Goal: Task Accomplishment & Management: Manage account settings

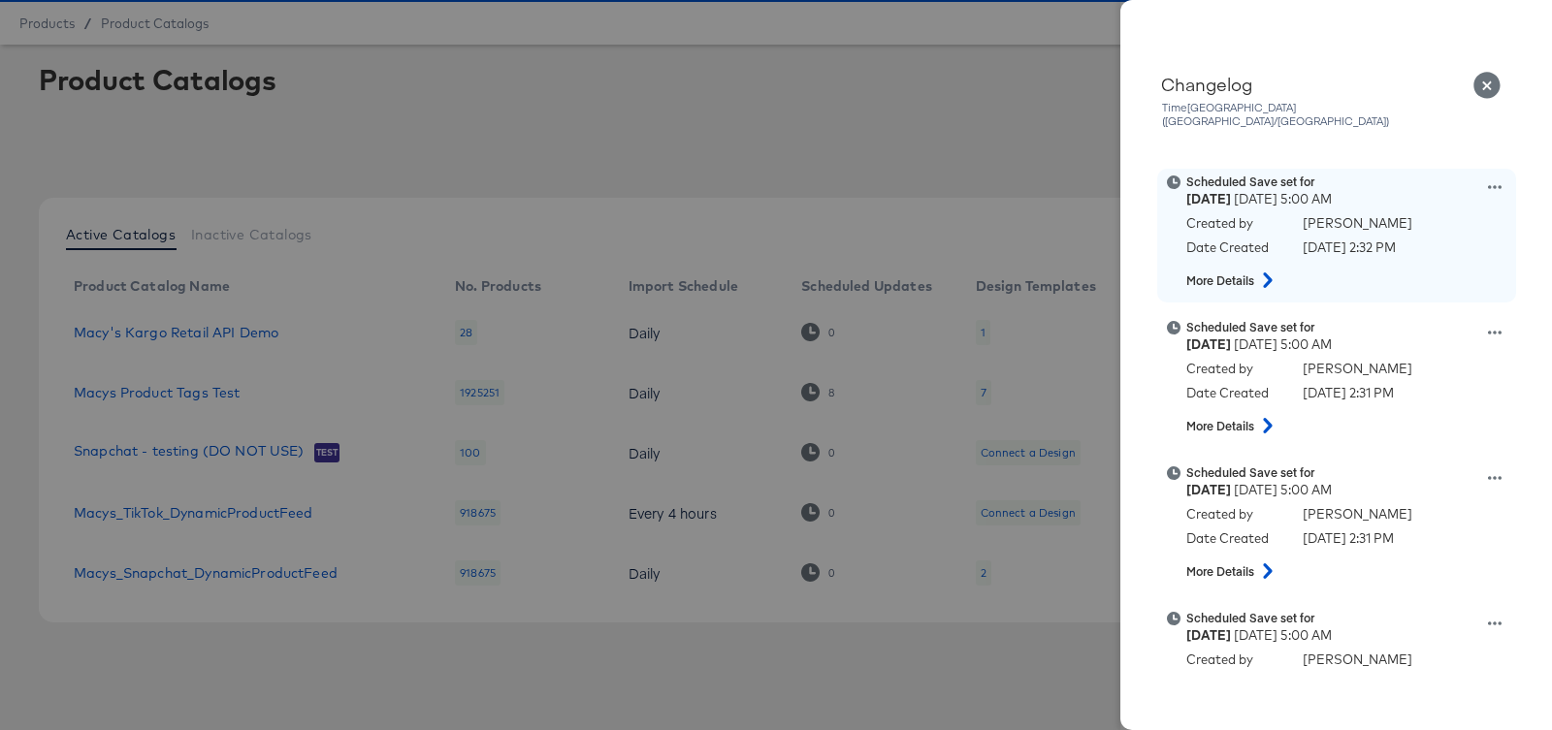
scroll to position [719, 0]
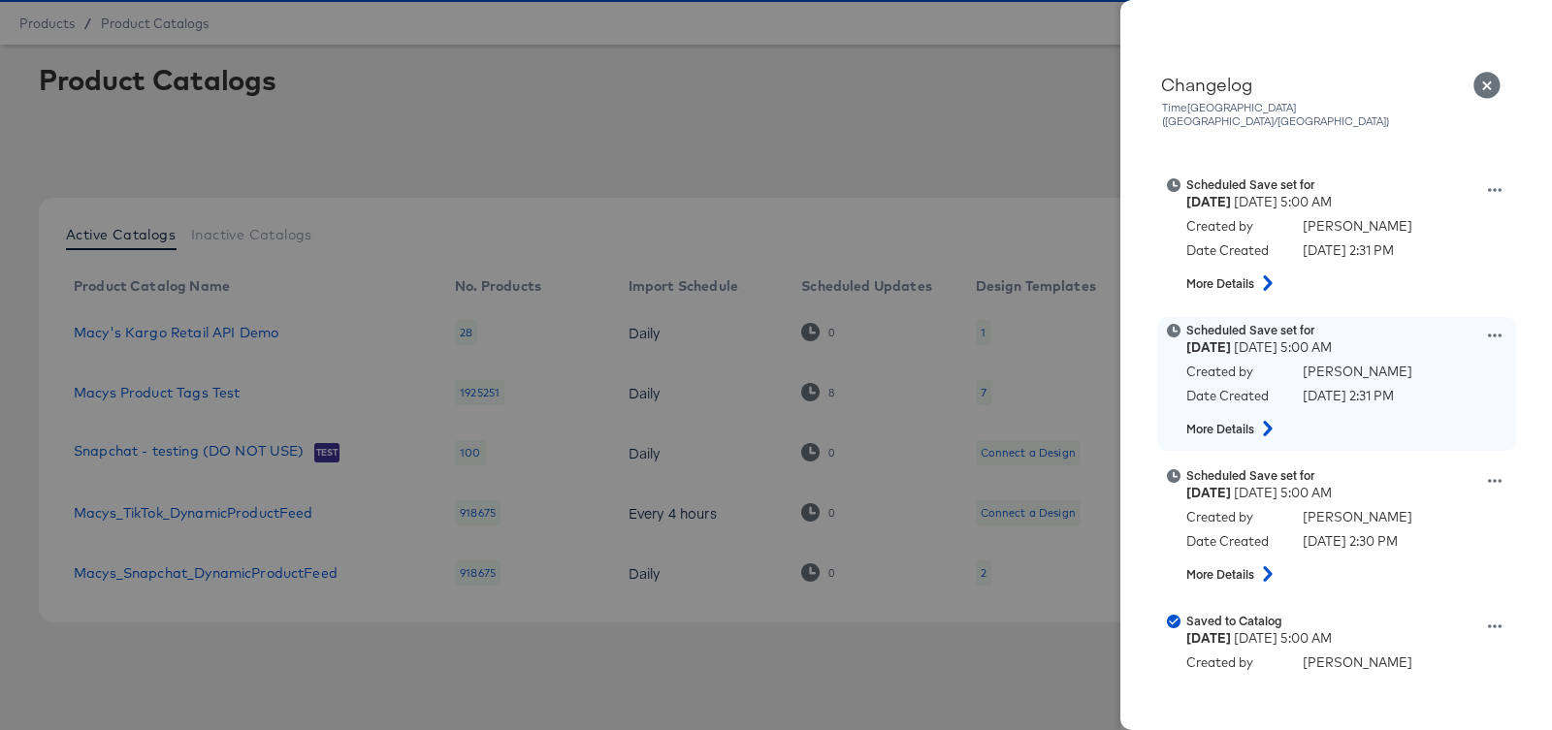
click at [1493, 329] on icon at bounding box center [1495, 336] width 14 height 14
click at [1452, 305] on button "Remove schedule" at bounding box center [1405, 315] width 194 height 28
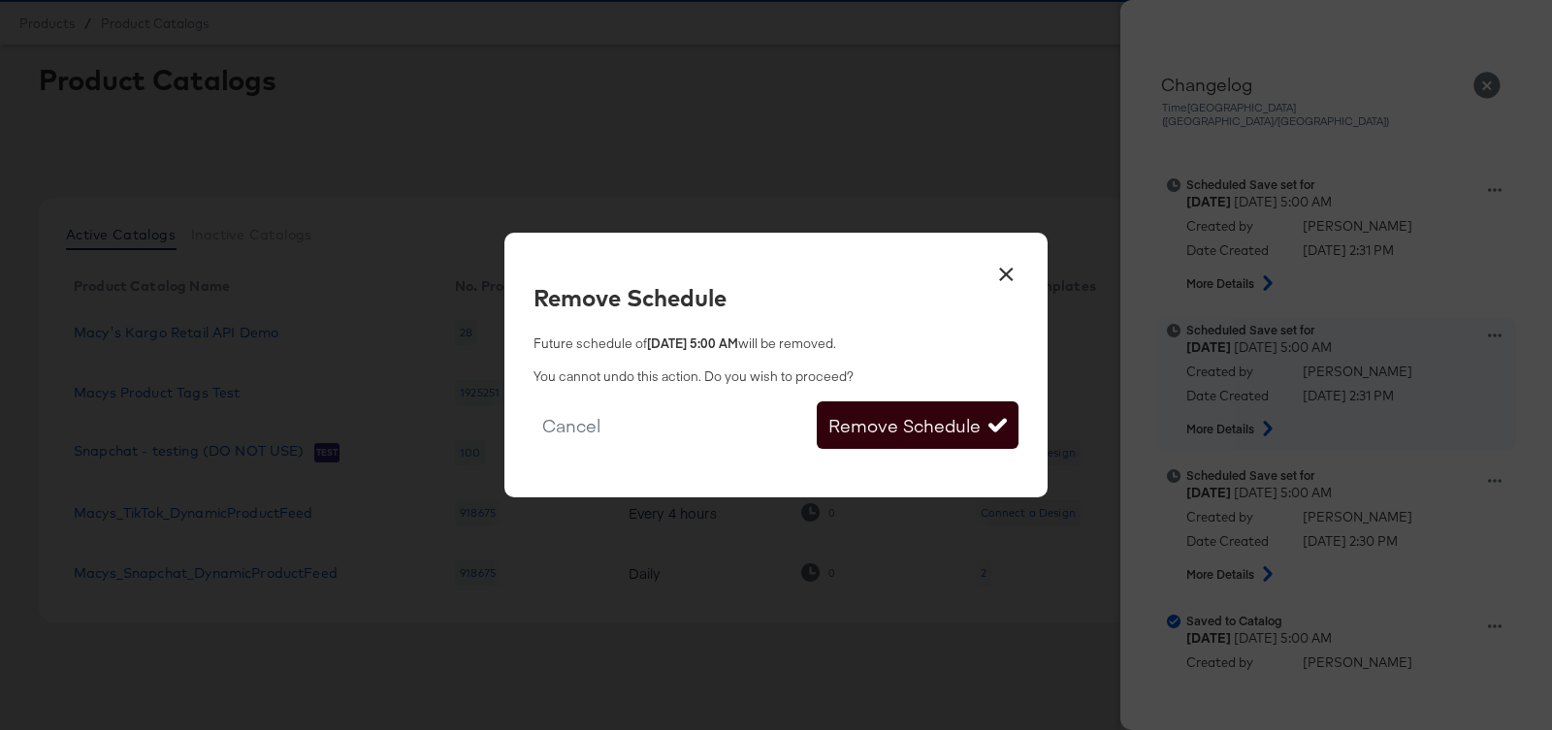
click at [907, 419] on button "Remove Schedule" at bounding box center [918, 426] width 202 height 49
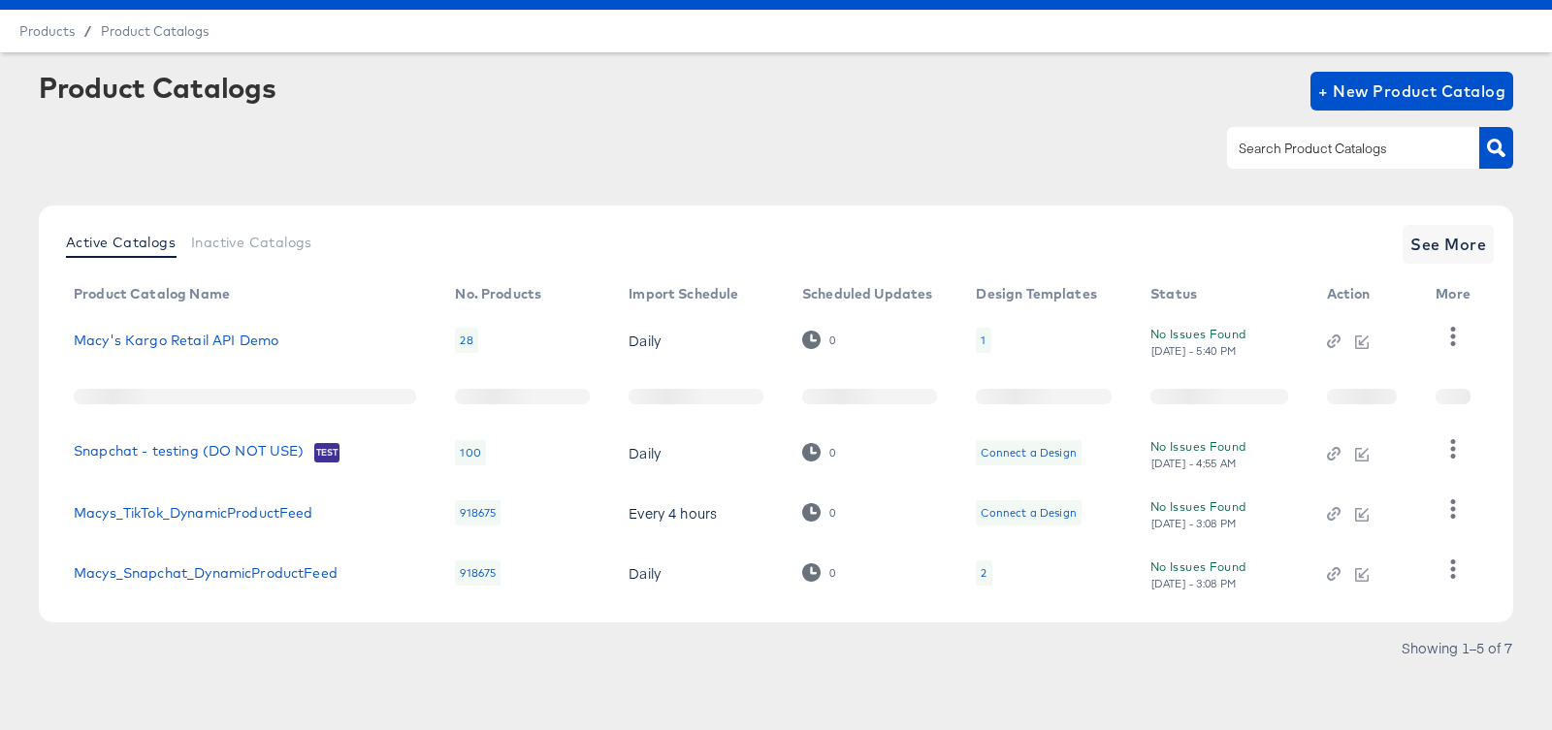
scroll to position [52, 0]
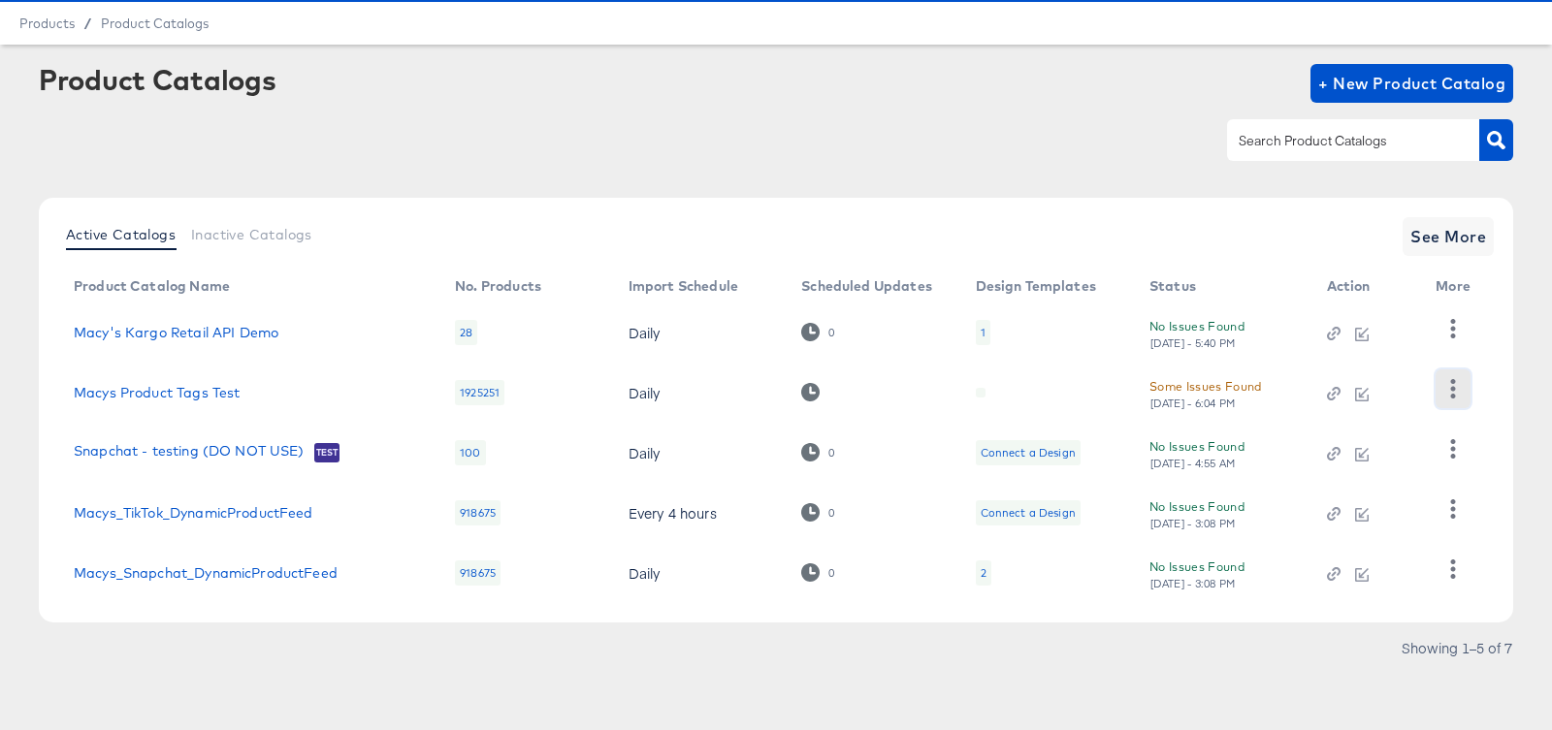
click at [1459, 386] on icon "button" at bounding box center [1452, 388] width 18 height 18
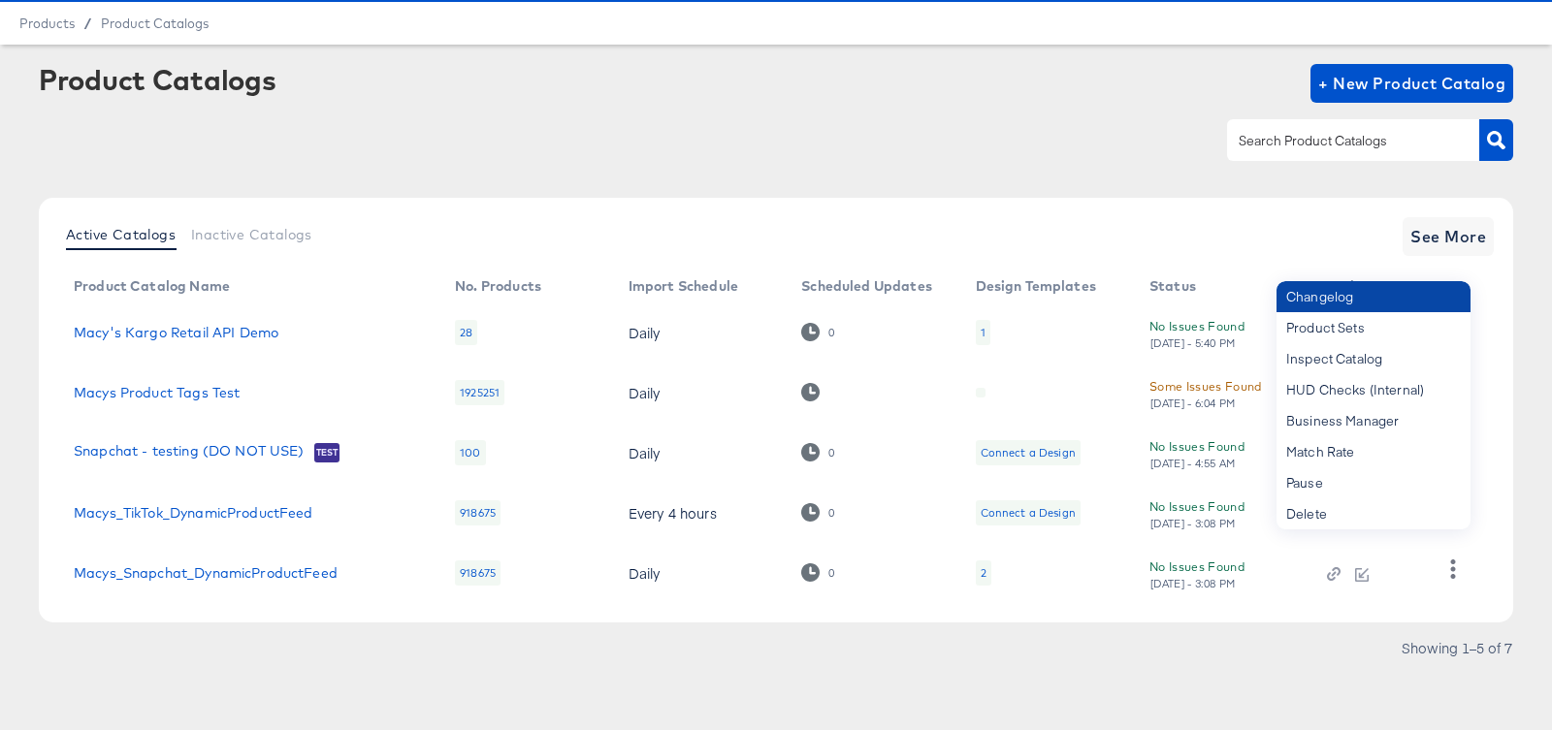
click at [1375, 307] on div "Changelog" at bounding box center [1374, 296] width 194 height 31
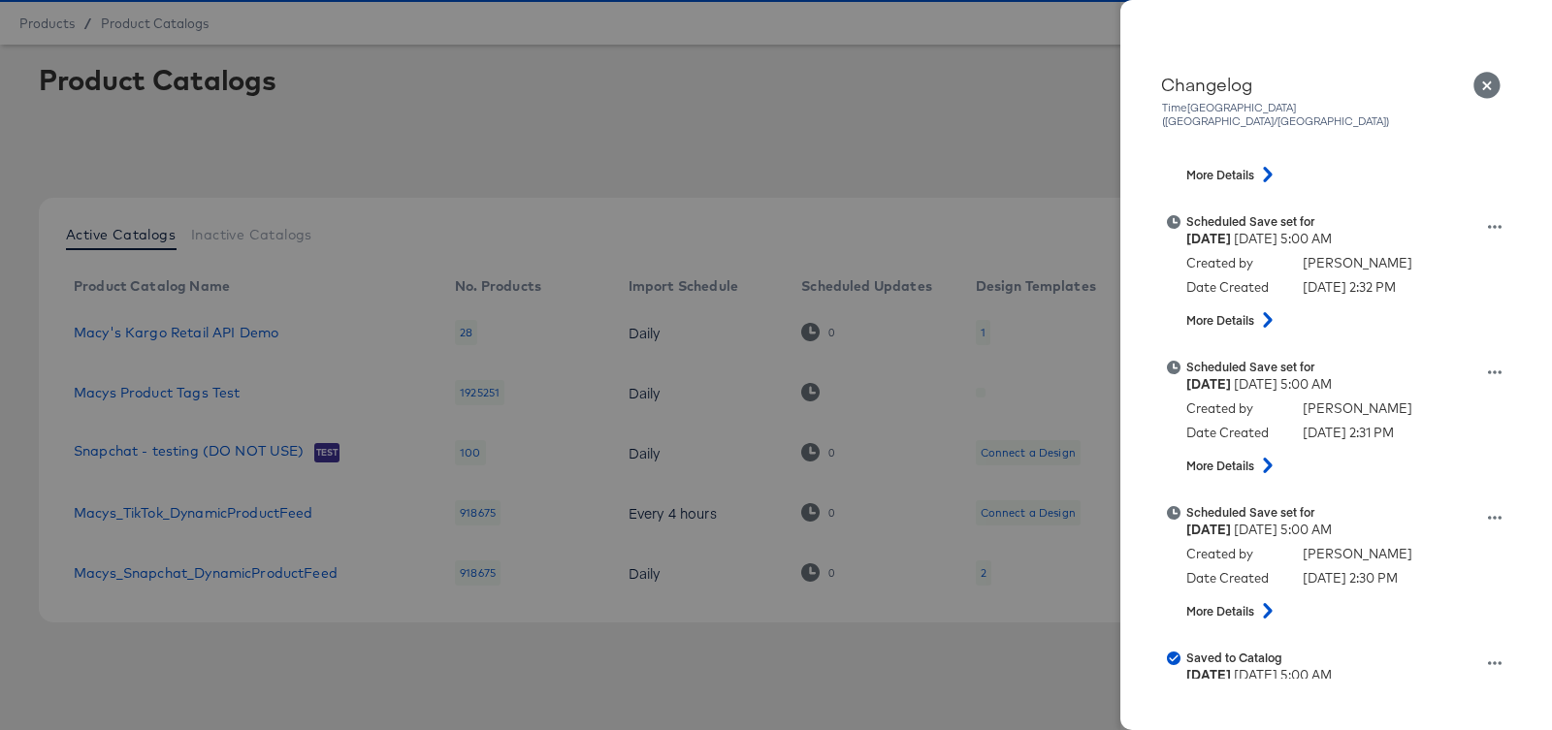
scroll to position [538, 0]
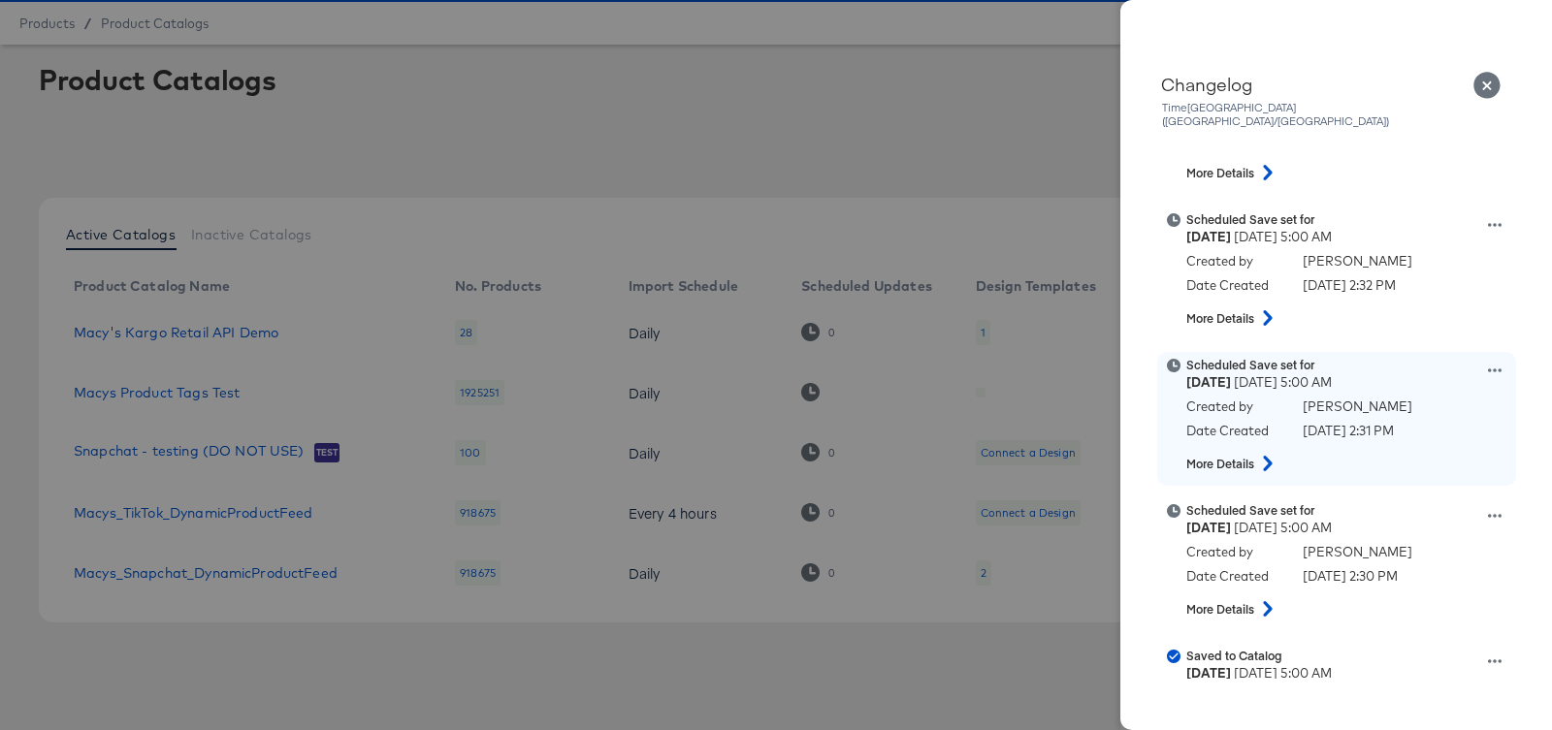
click at [1499, 369] on icon at bounding box center [1495, 371] width 14 height 4
click at [1429, 308] on button "Edit scheduled version" at bounding box center [1405, 322] width 194 height 28
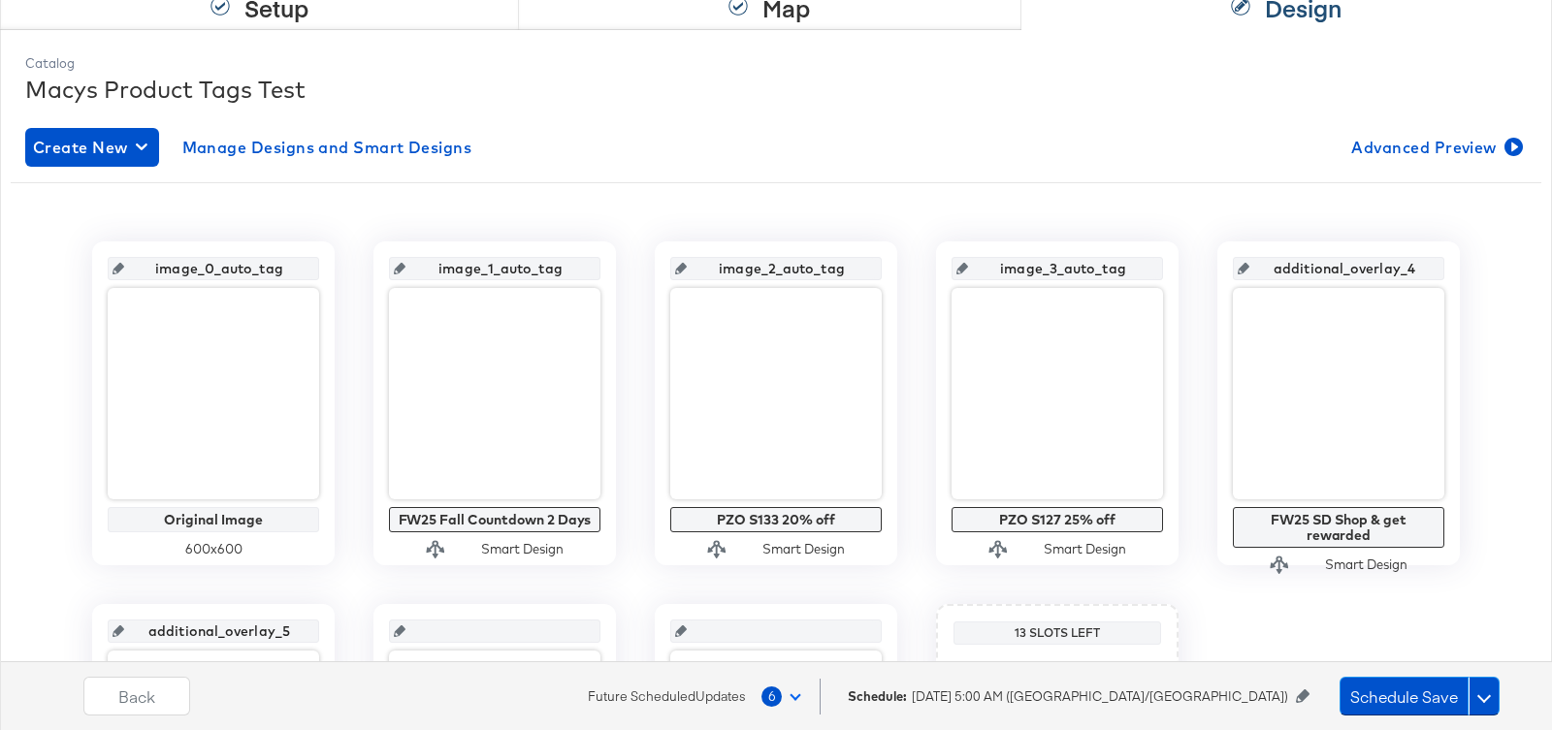
scroll to position [343, 0]
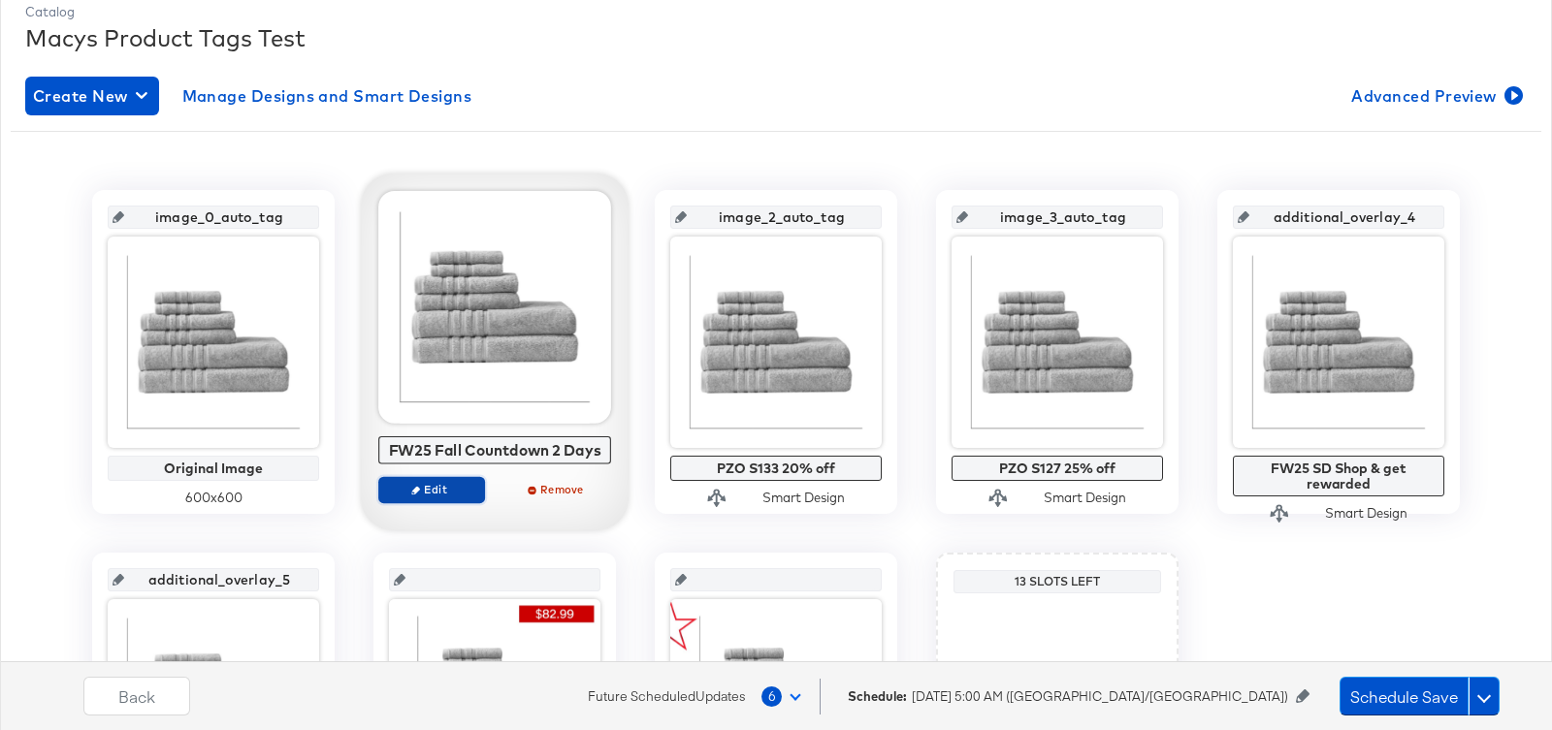
click at [444, 487] on span "Edit" at bounding box center [431, 489] width 89 height 15
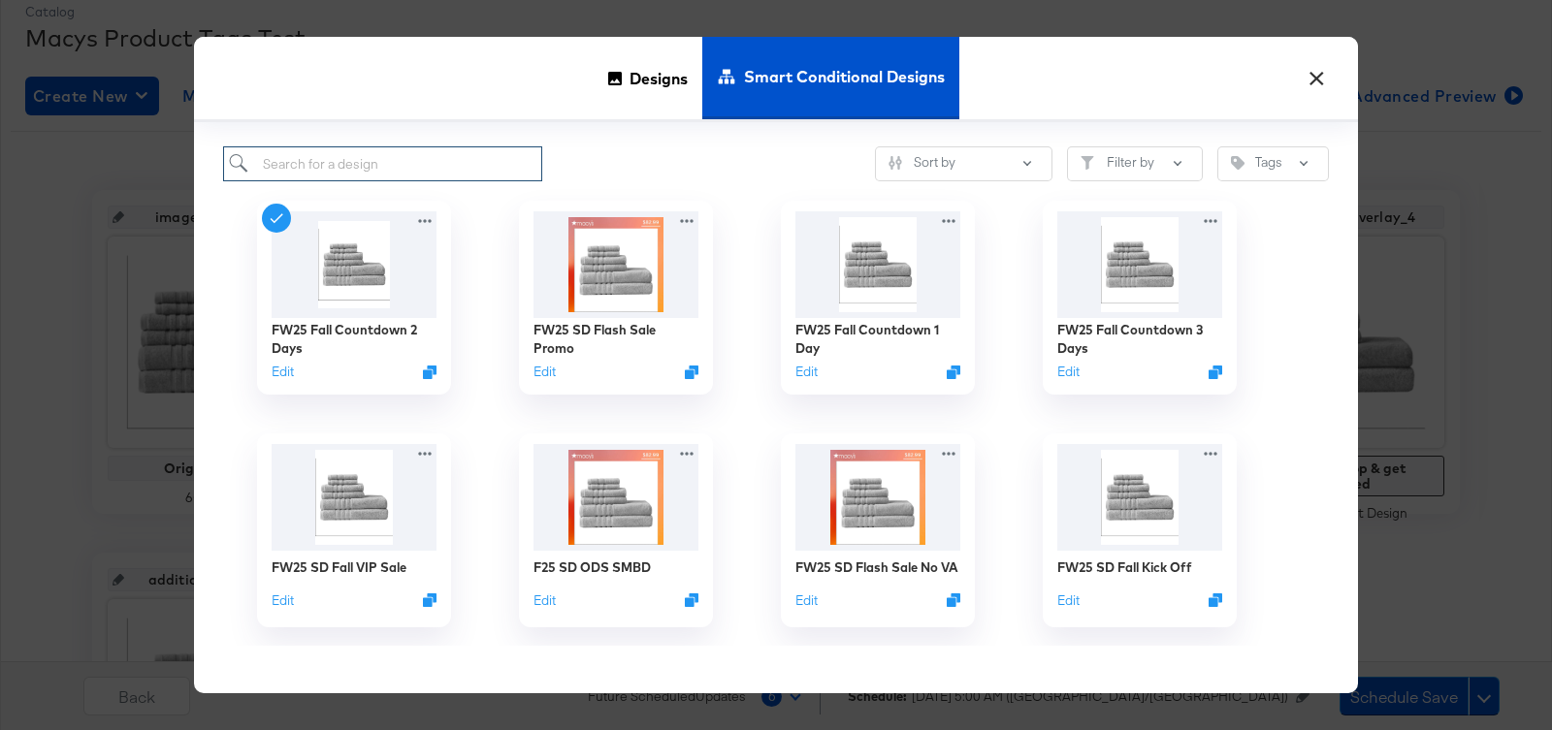
click at [429, 158] on input "search" at bounding box center [382, 164] width 319 height 36
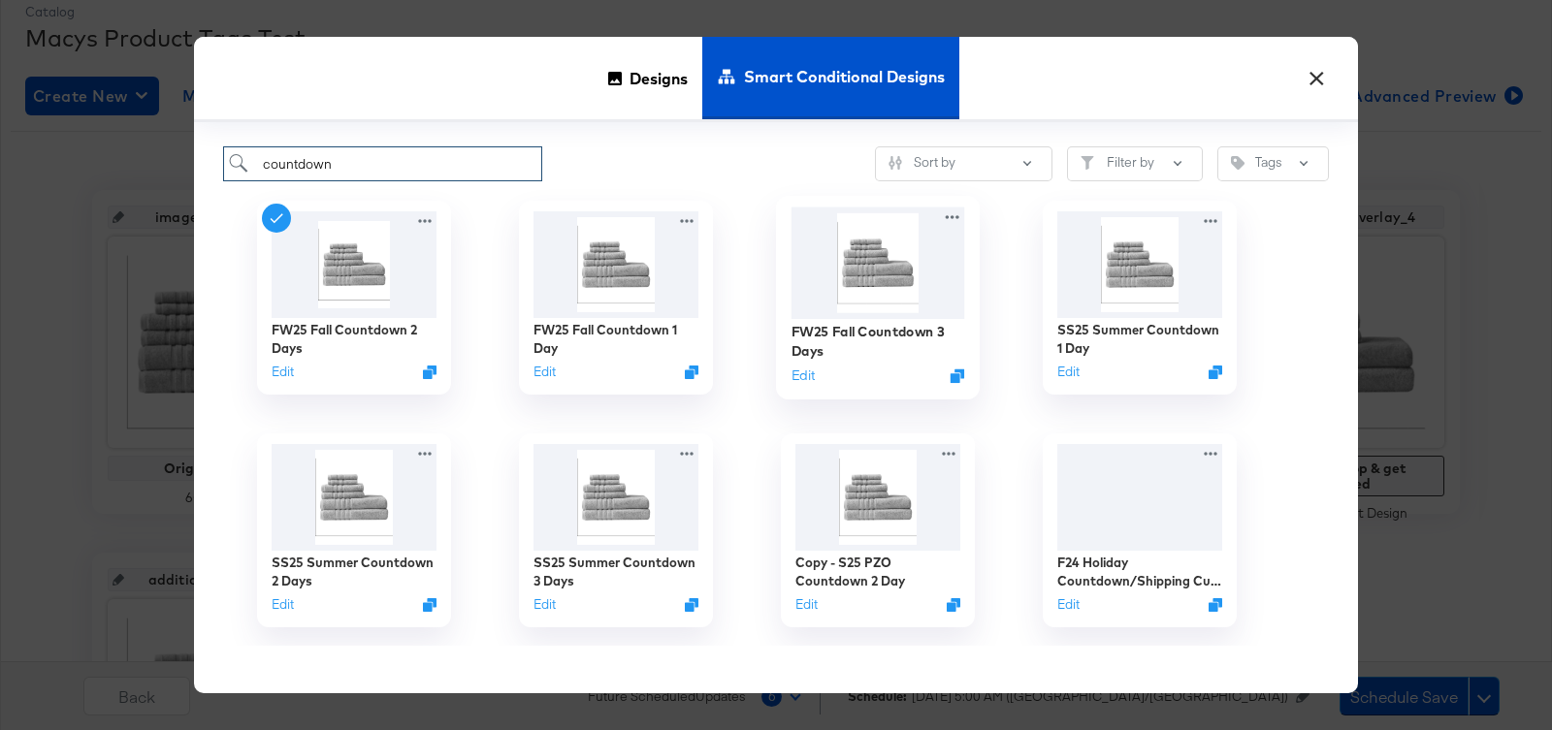
type input "countdown"
click at [887, 239] on img at bounding box center [879, 264] width 174 height 112
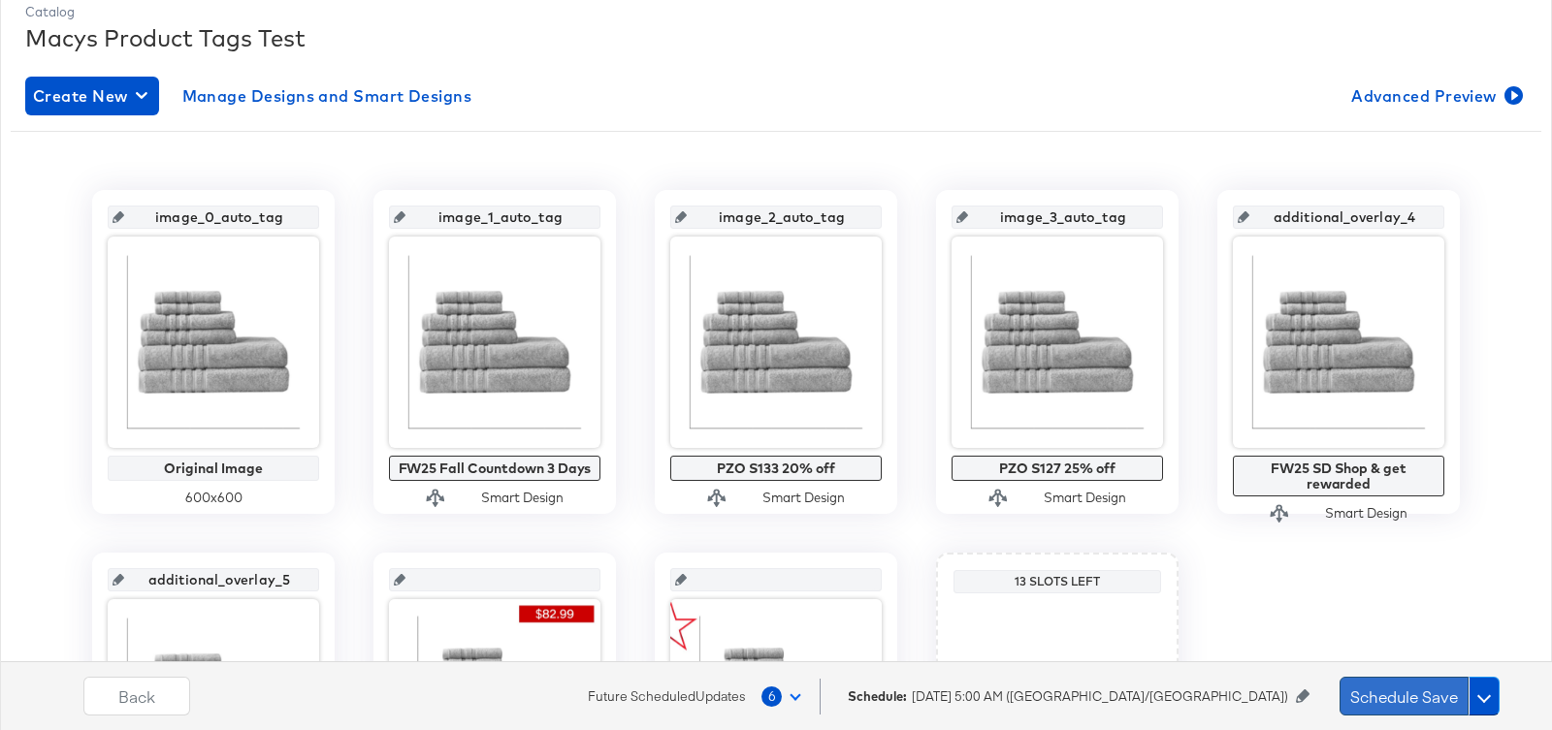
click at [1415, 707] on button "Schedule Save" at bounding box center [1404, 696] width 129 height 39
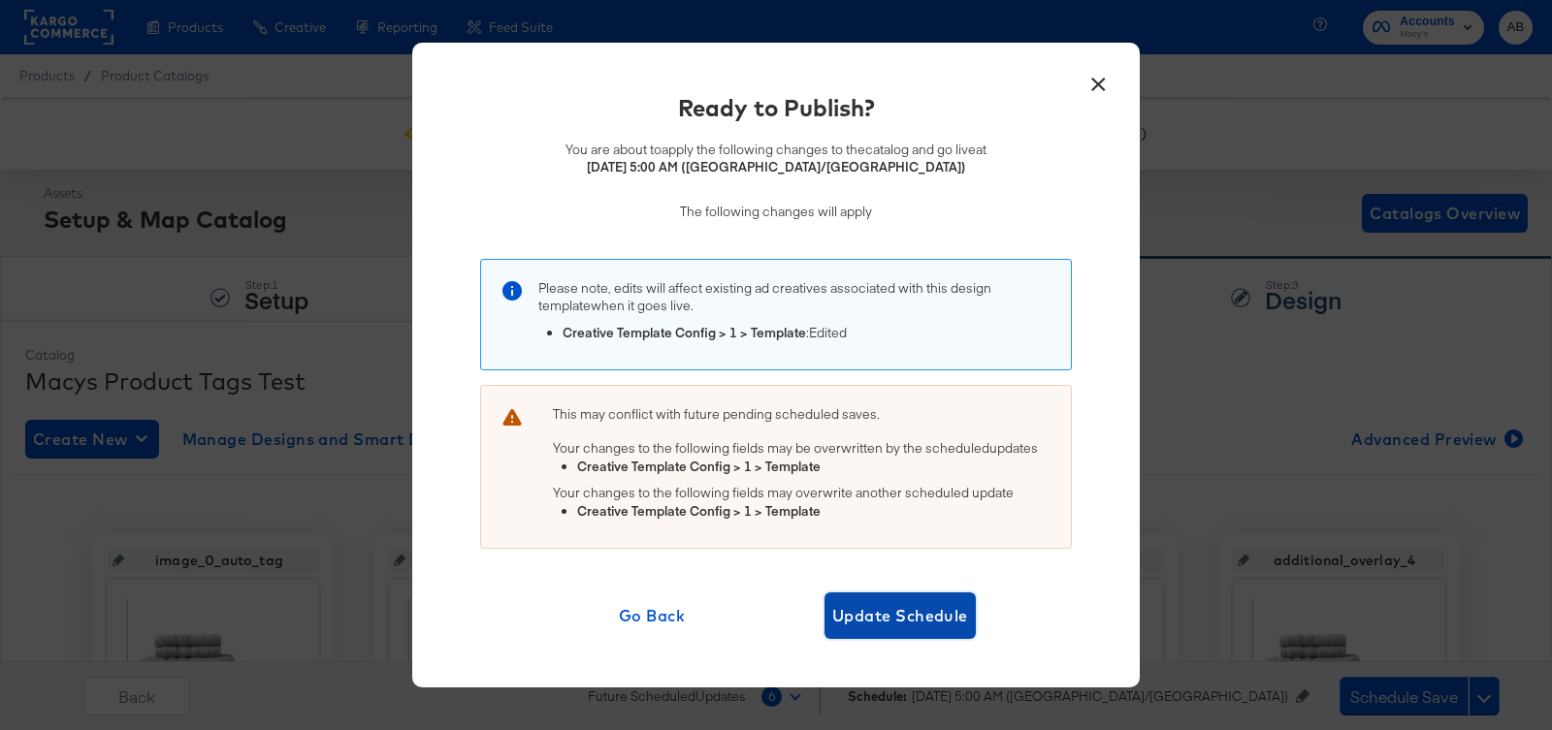
click at [945, 609] on span "Update Schedule" at bounding box center [900, 615] width 136 height 27
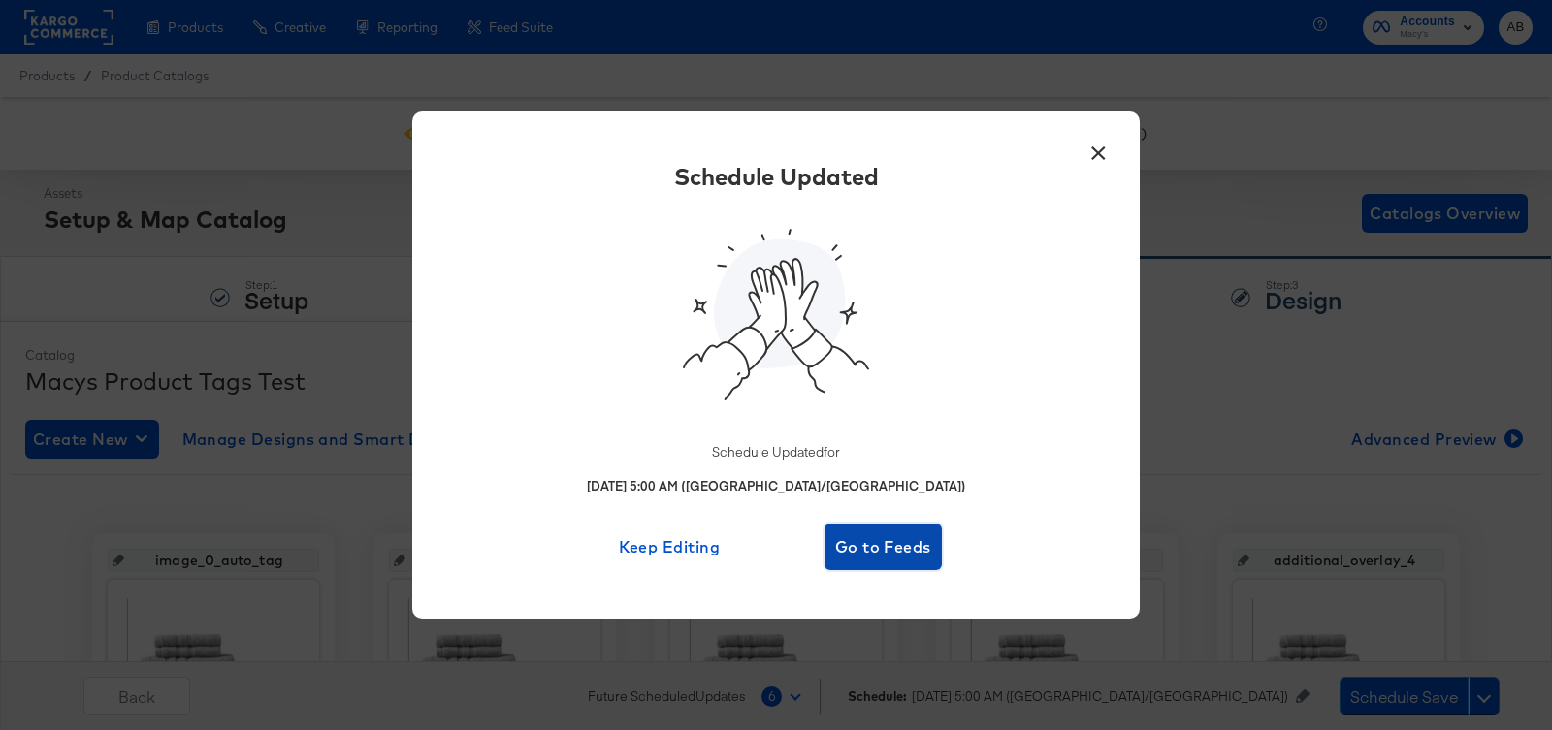
click at [873, 544] on span "Go to Feeds" at bounding box center [883, 547] width 102 height 27
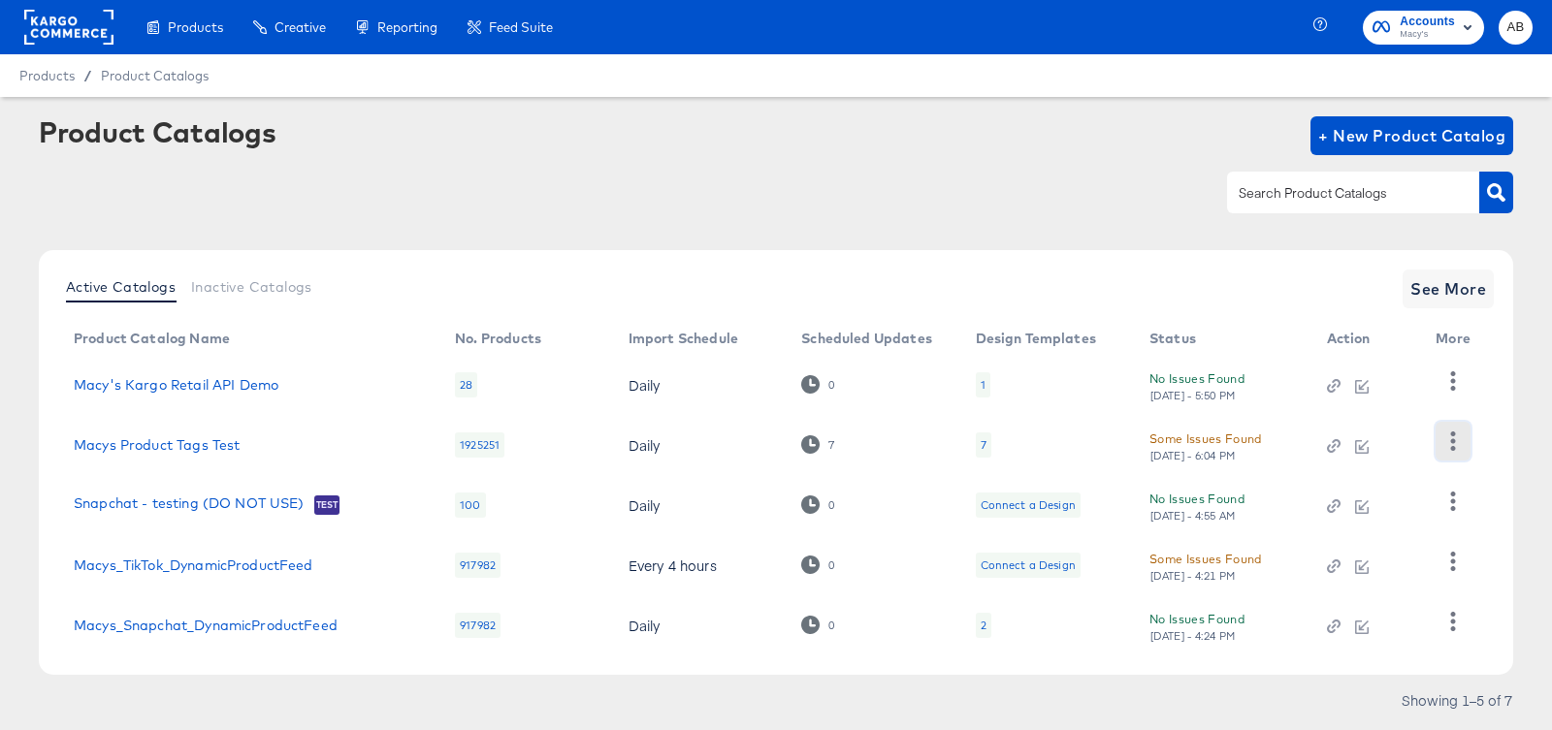
click at [1452, 438] on icon "button" at bounding box center [1452, 441] width 18 height 18
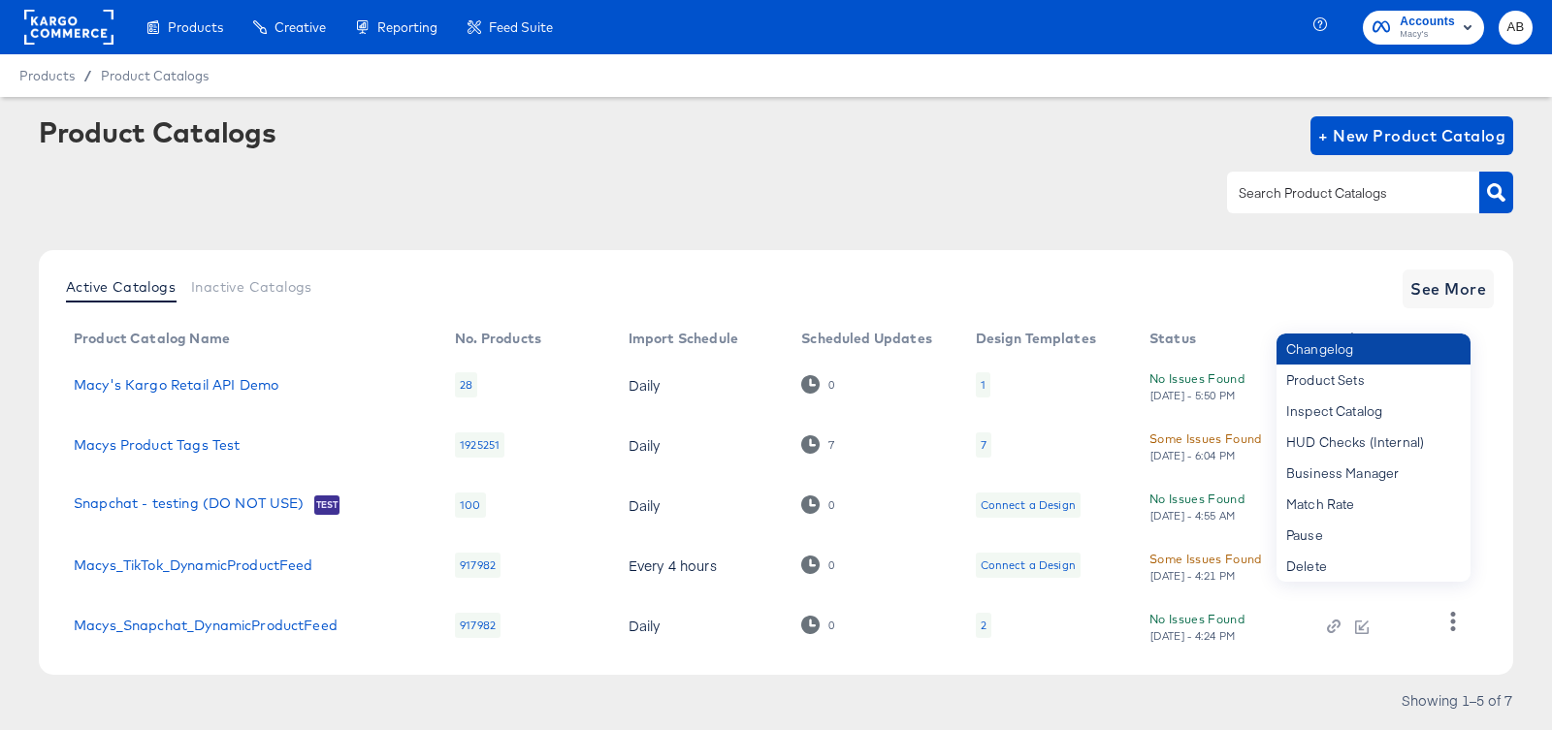
click at [1353, 349] on div "Changelog" at bounding box center [1374, 349] width 194 height 31
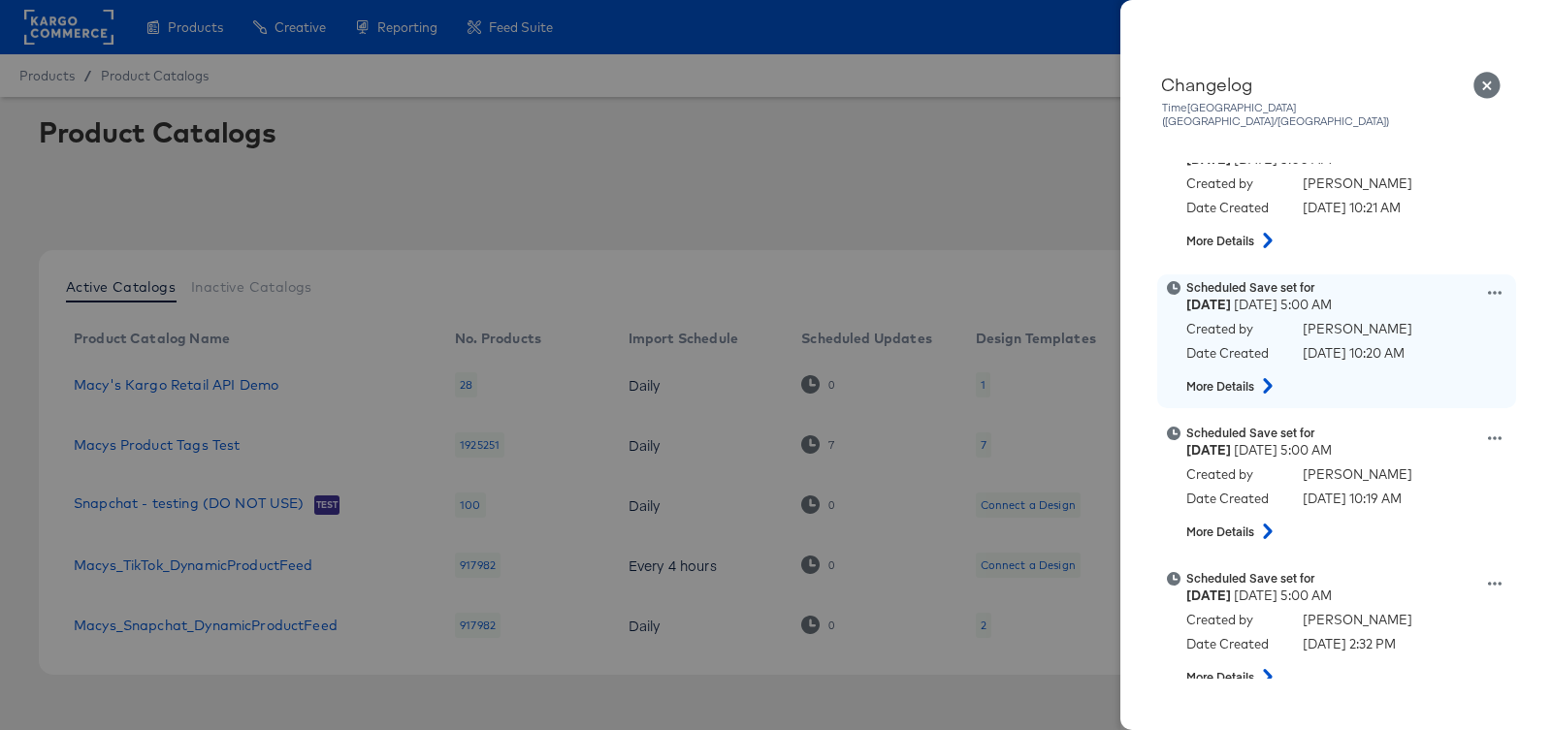
scroll to position [297, 0]
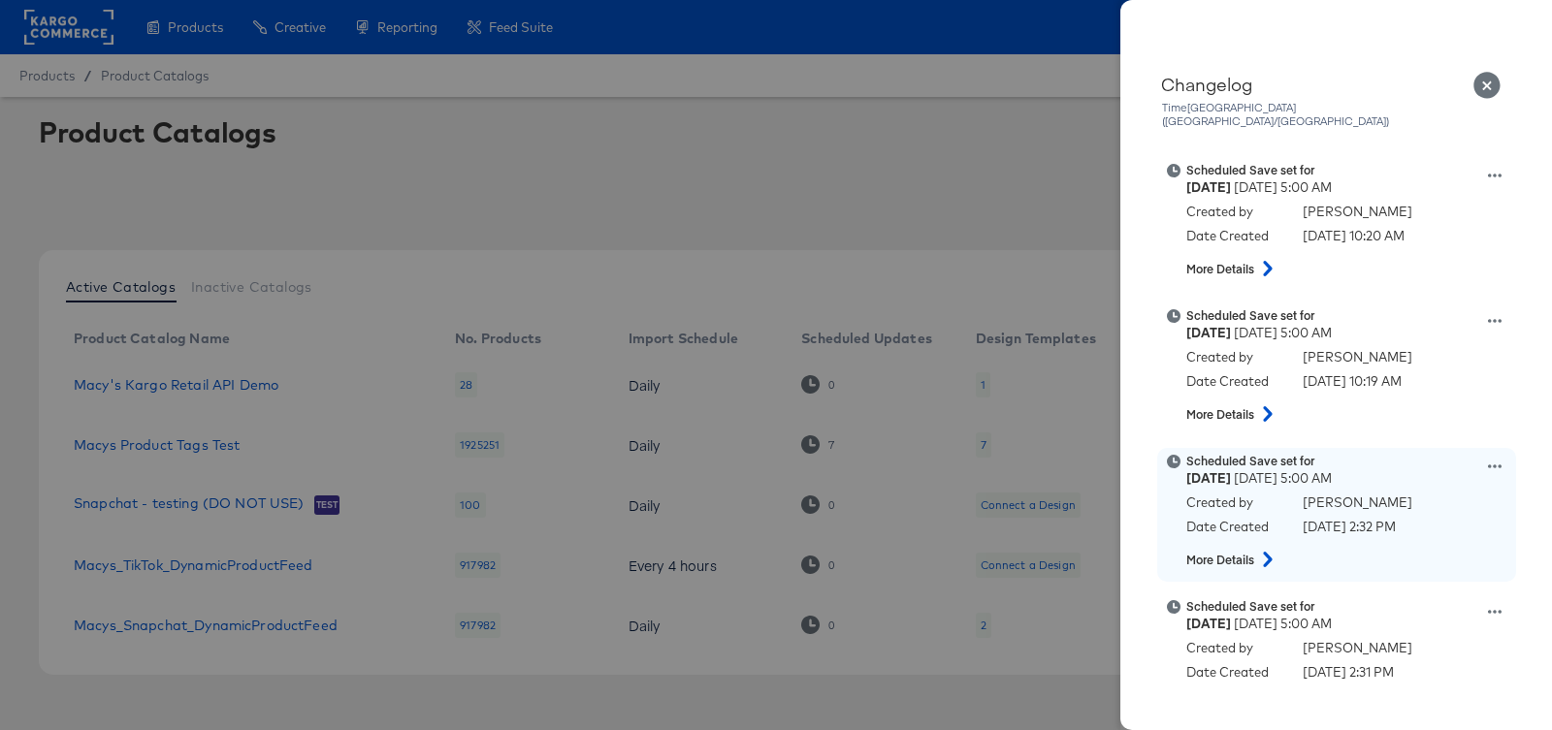
click at [1492, 460] on icon at bounding box center [1495, 467] width 14 height 14
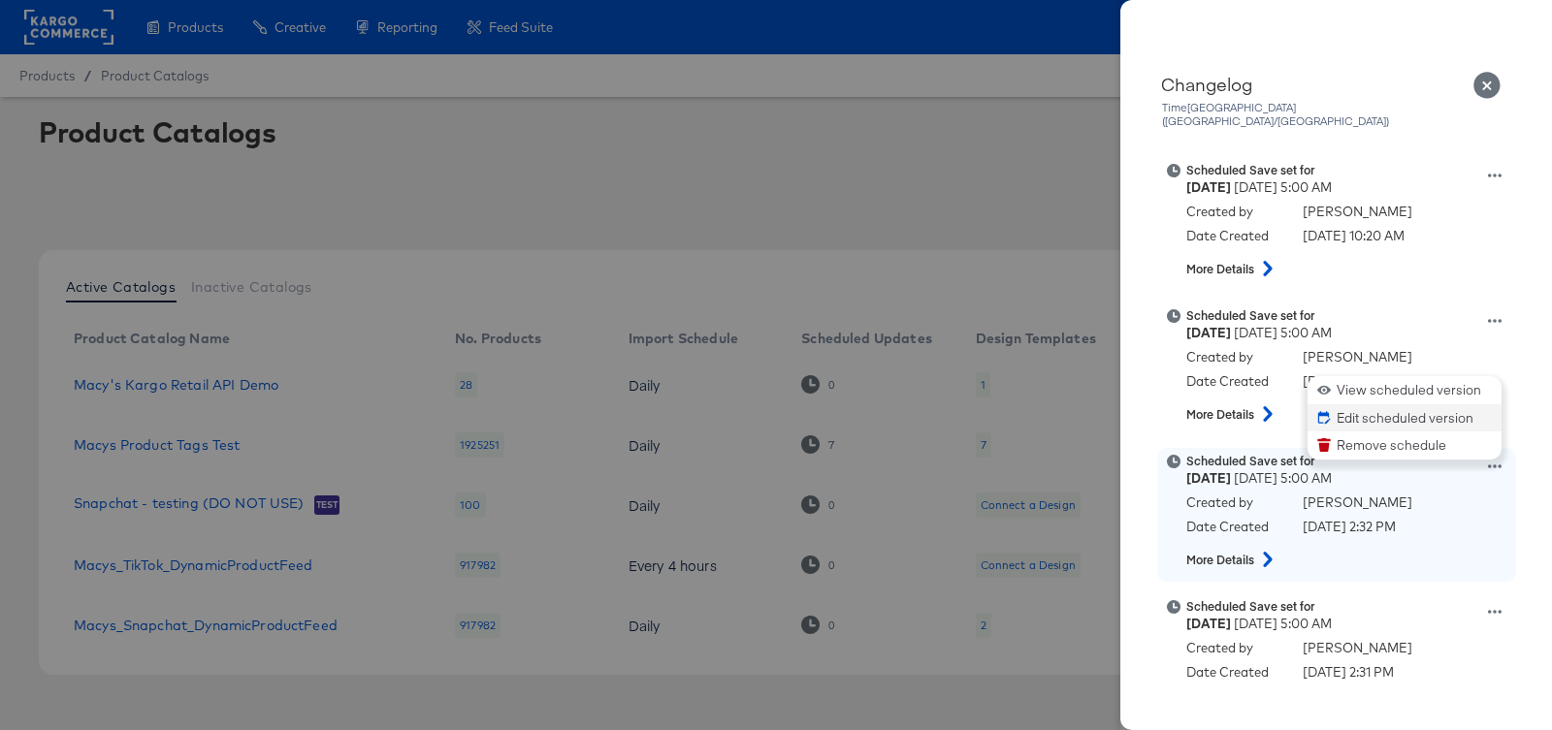
click at [1414, 405] on button "Edit scheduled version" at bounding box center [1405, 419] width 194 height 28
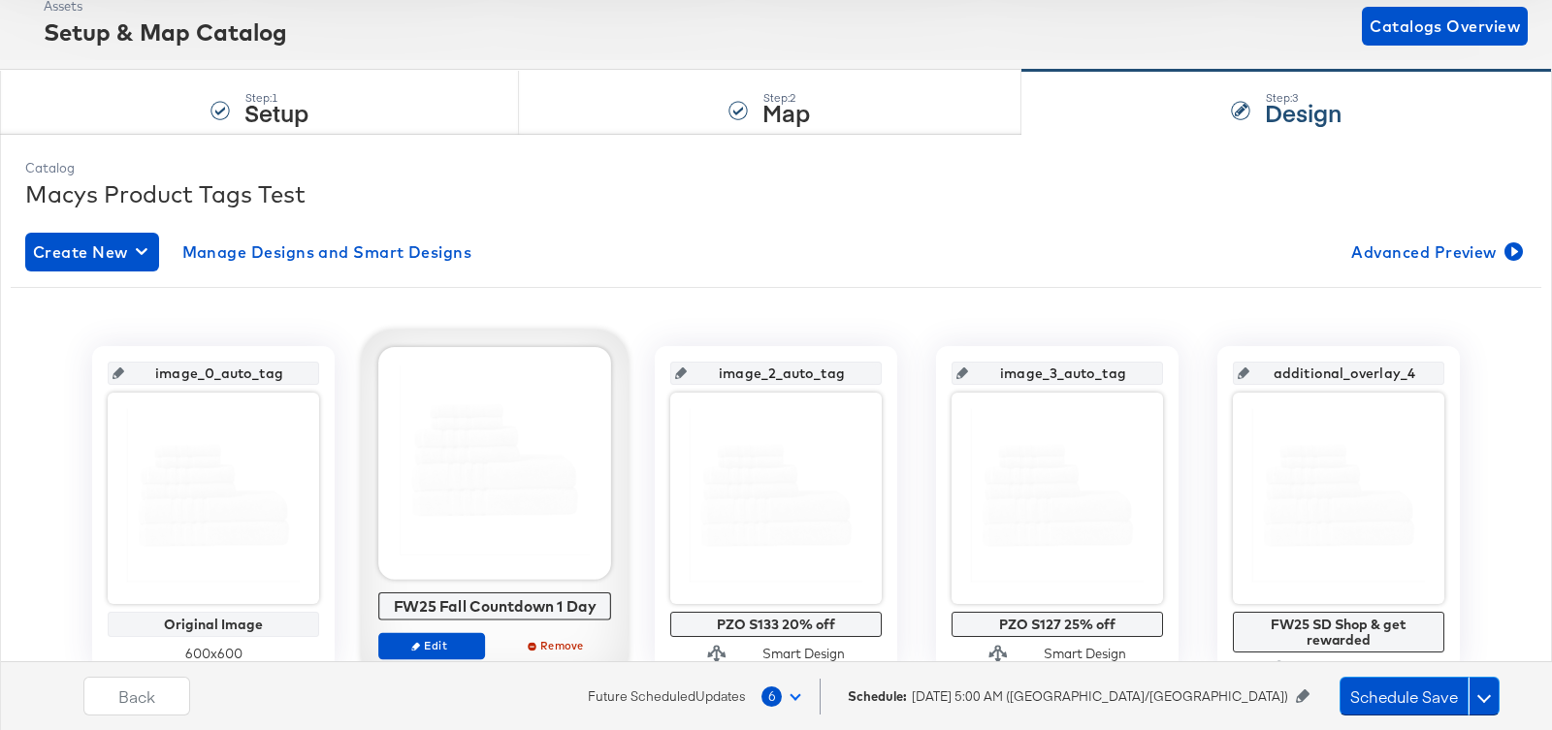
scroll to position [216, 0]
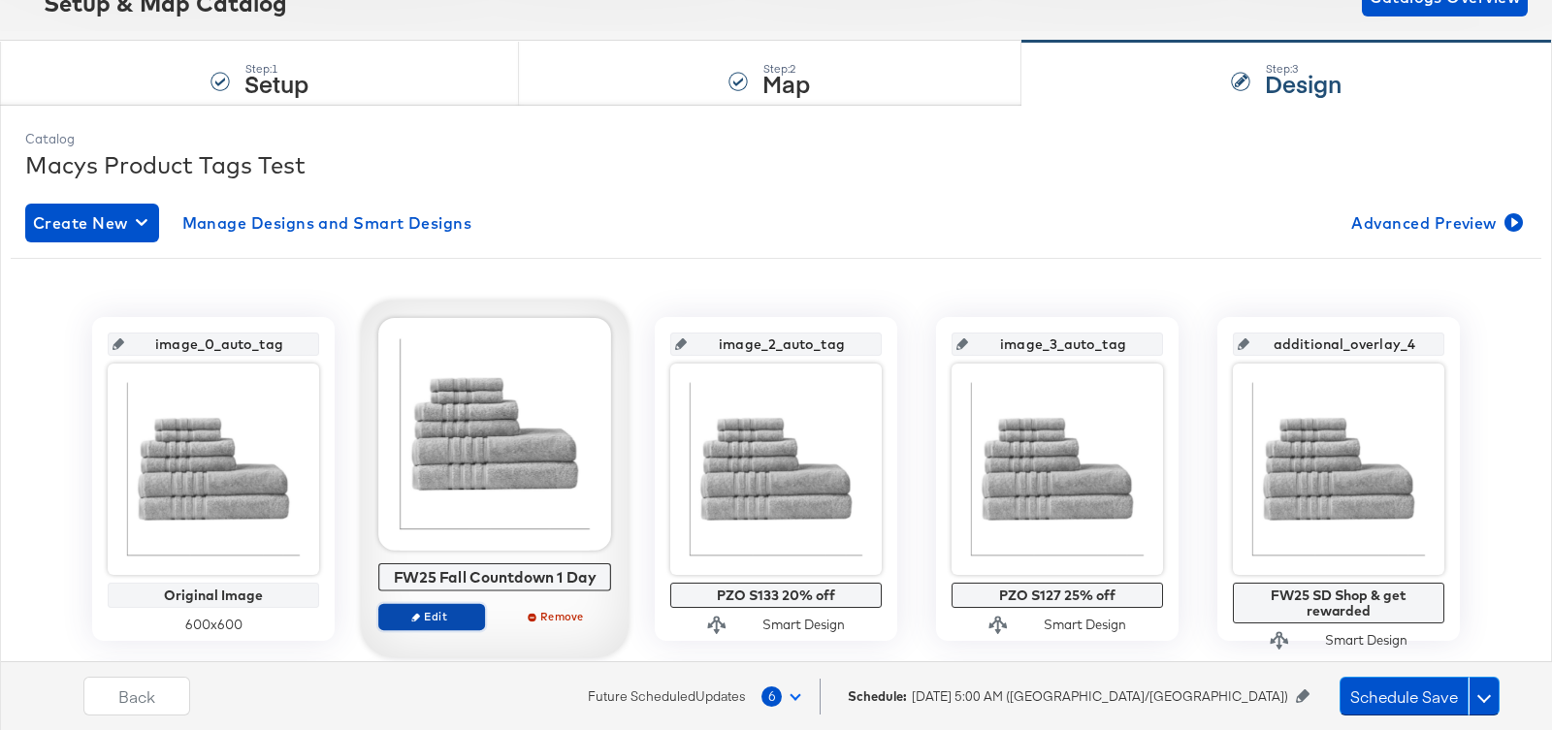
click at [427, 622] on button "Edit" at bounding box center [431, 616] width 107 height 27
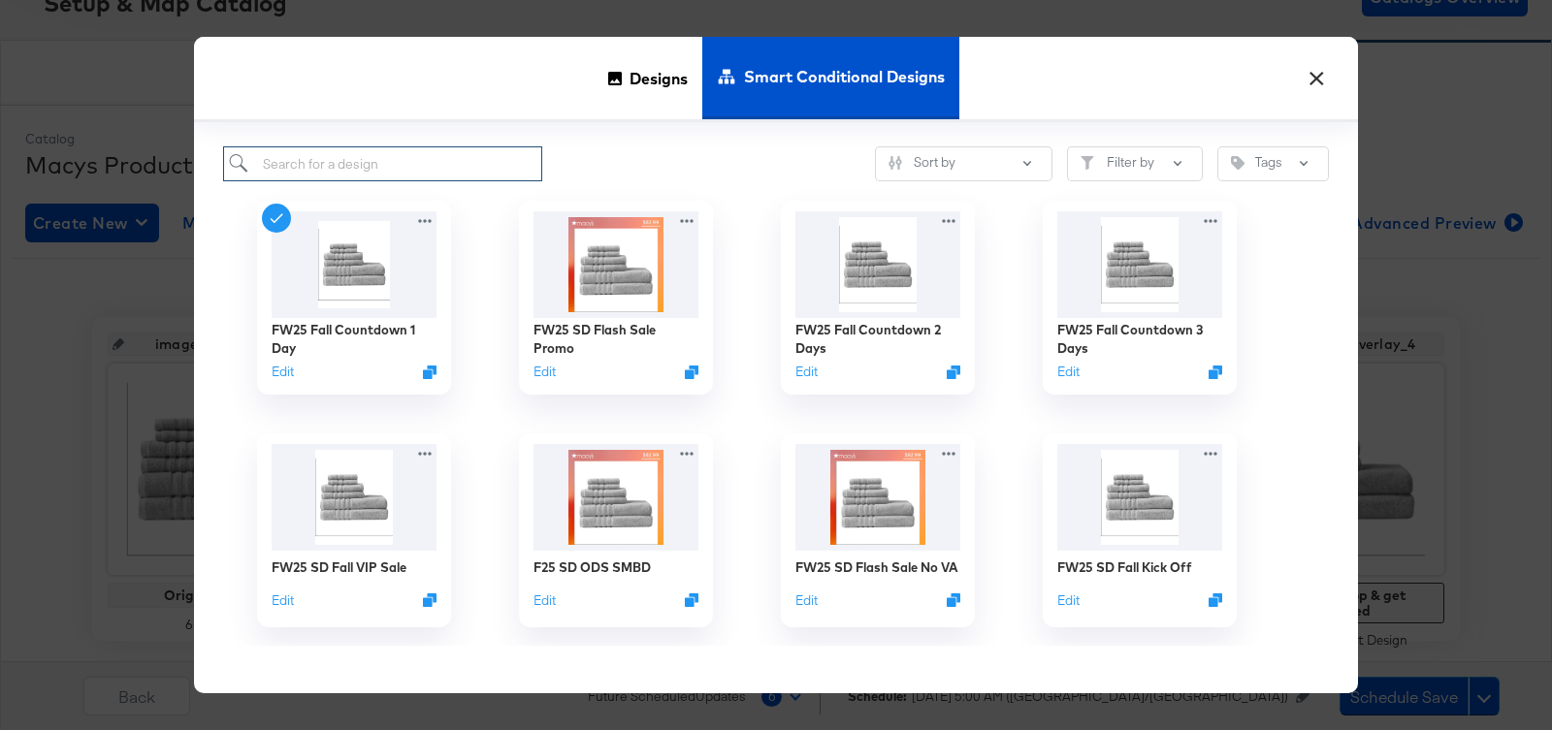
click at [432, 166] on input "search" at bounding box center [382, 164] width 319 height 36
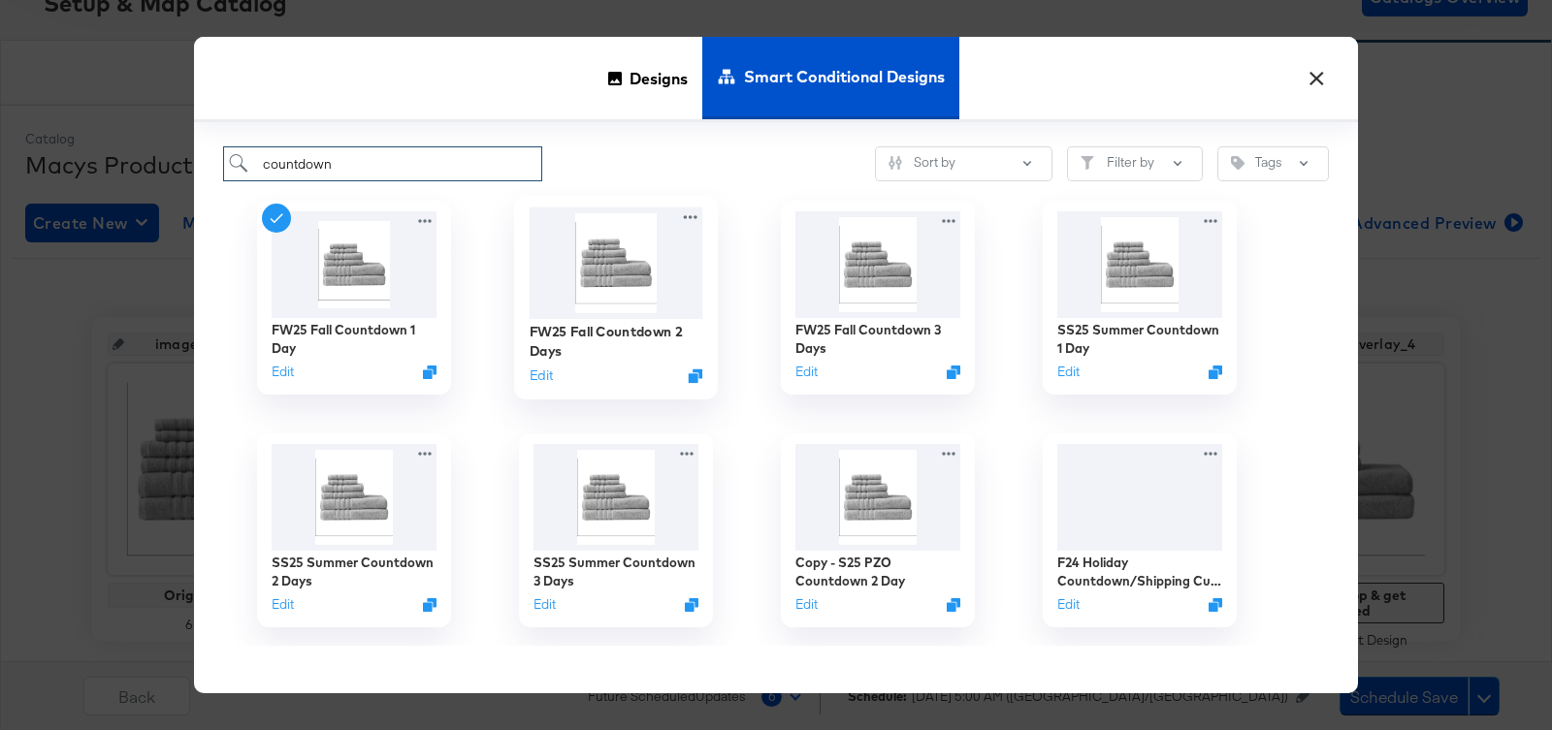
type input "countdown"
click at [602, 301] on img at bounding box center [617, 264] width 174 height 112
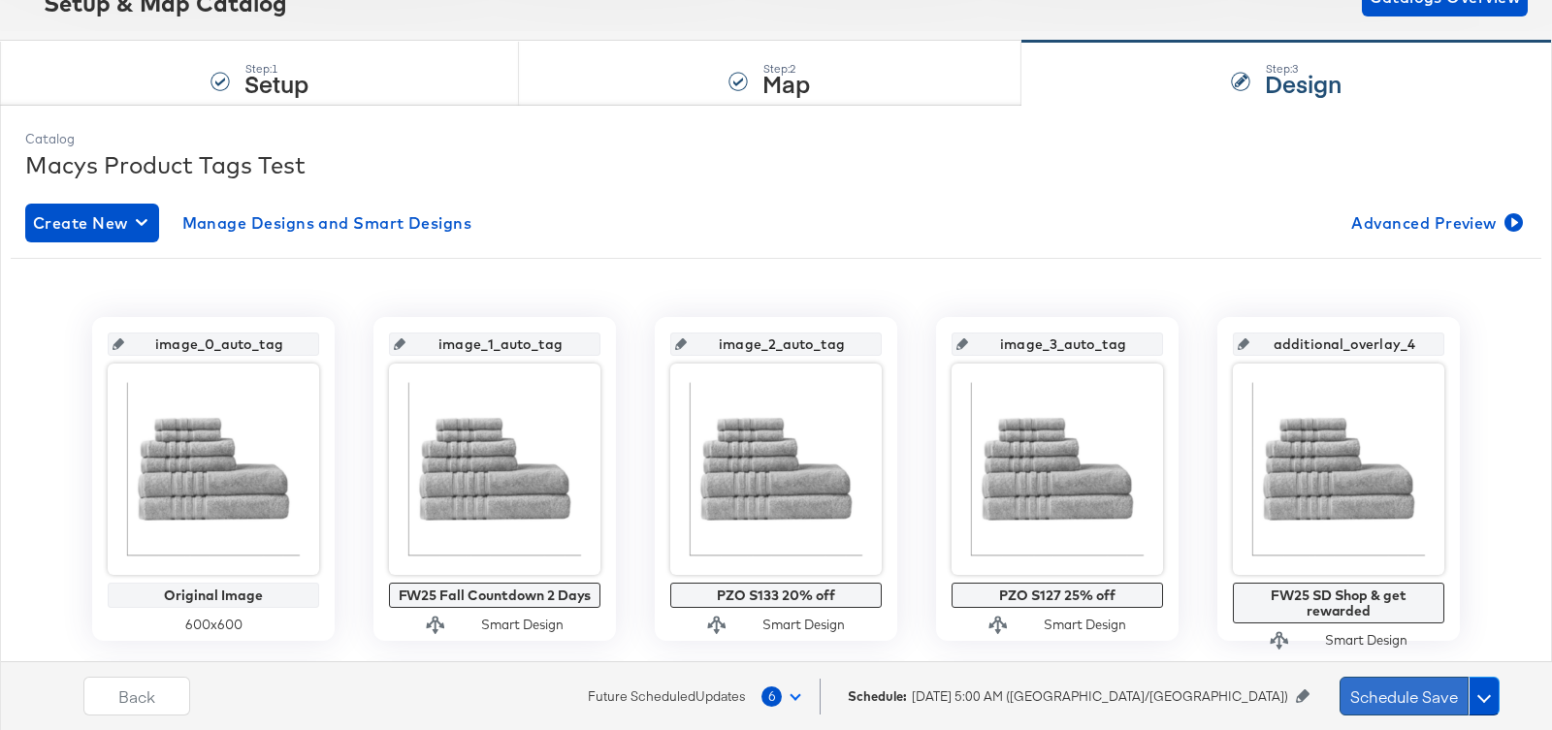
click at [1382, 691] on button "Schedule Save" at bounding box center [1404, 696] width 129 height 39
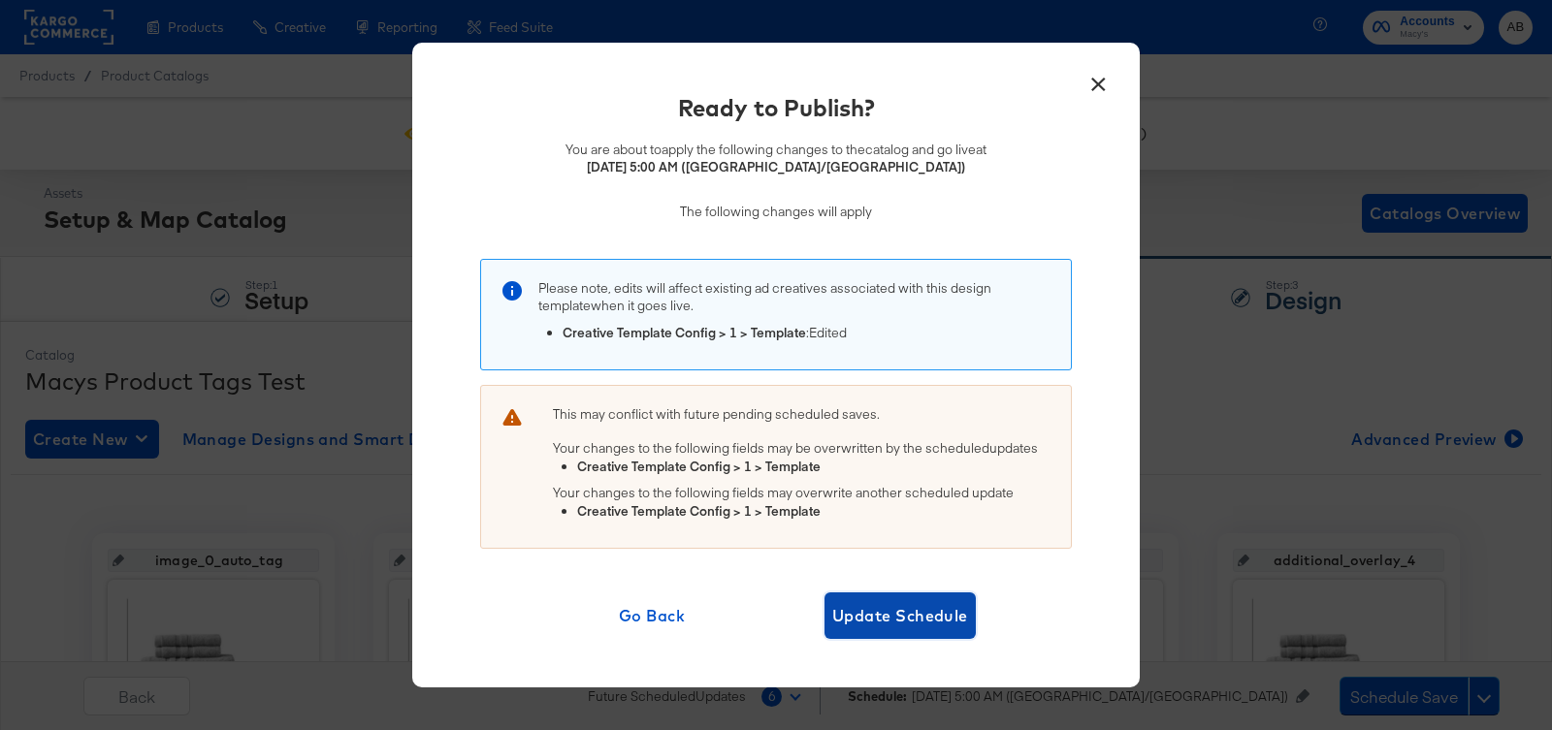
click at [911, 617] on span "Update Schedule" at bounding box center [900, 615] width 136 height 27
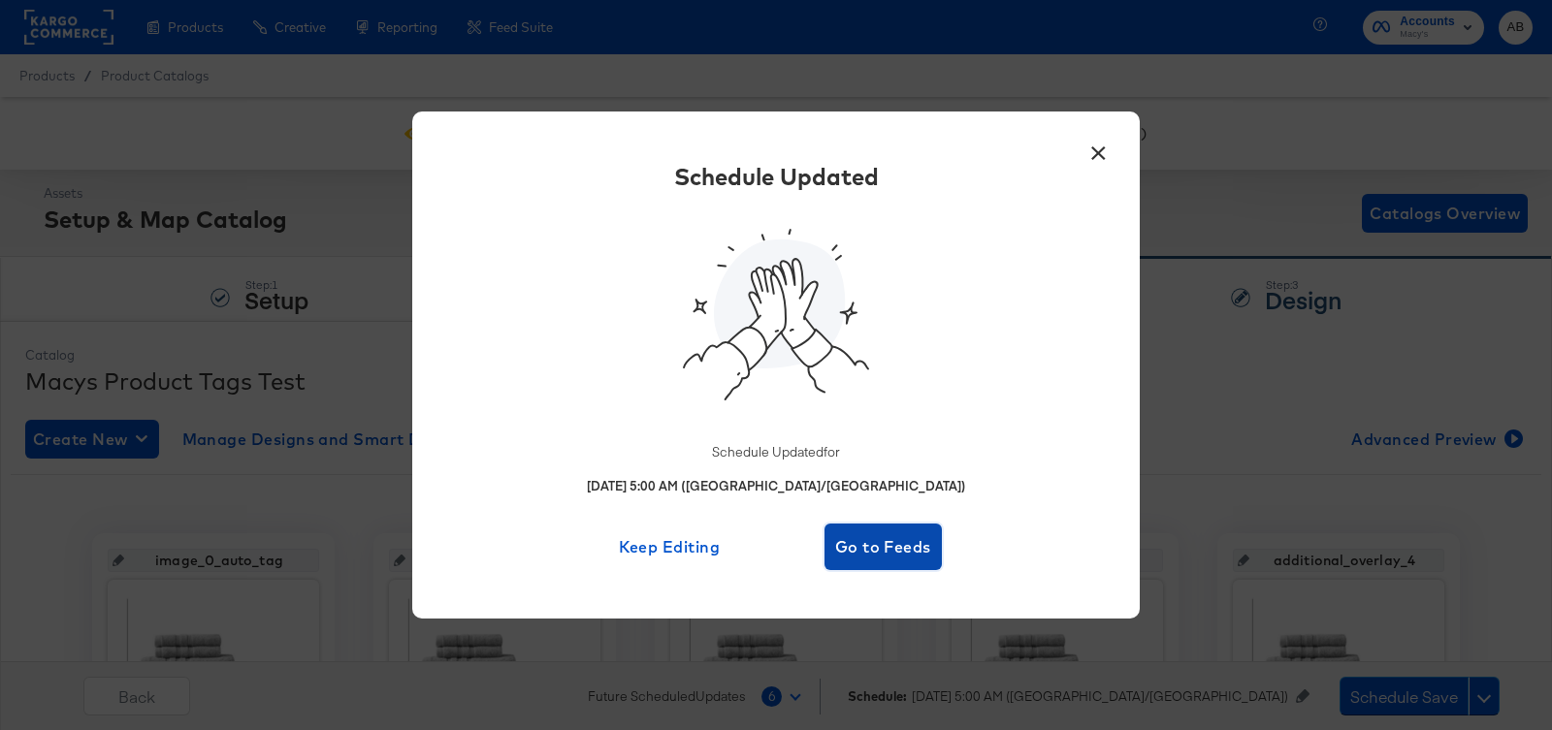
click at [884, 555] on span "Go to Feeds" at bounding box center [883, 547] width 102 height 27
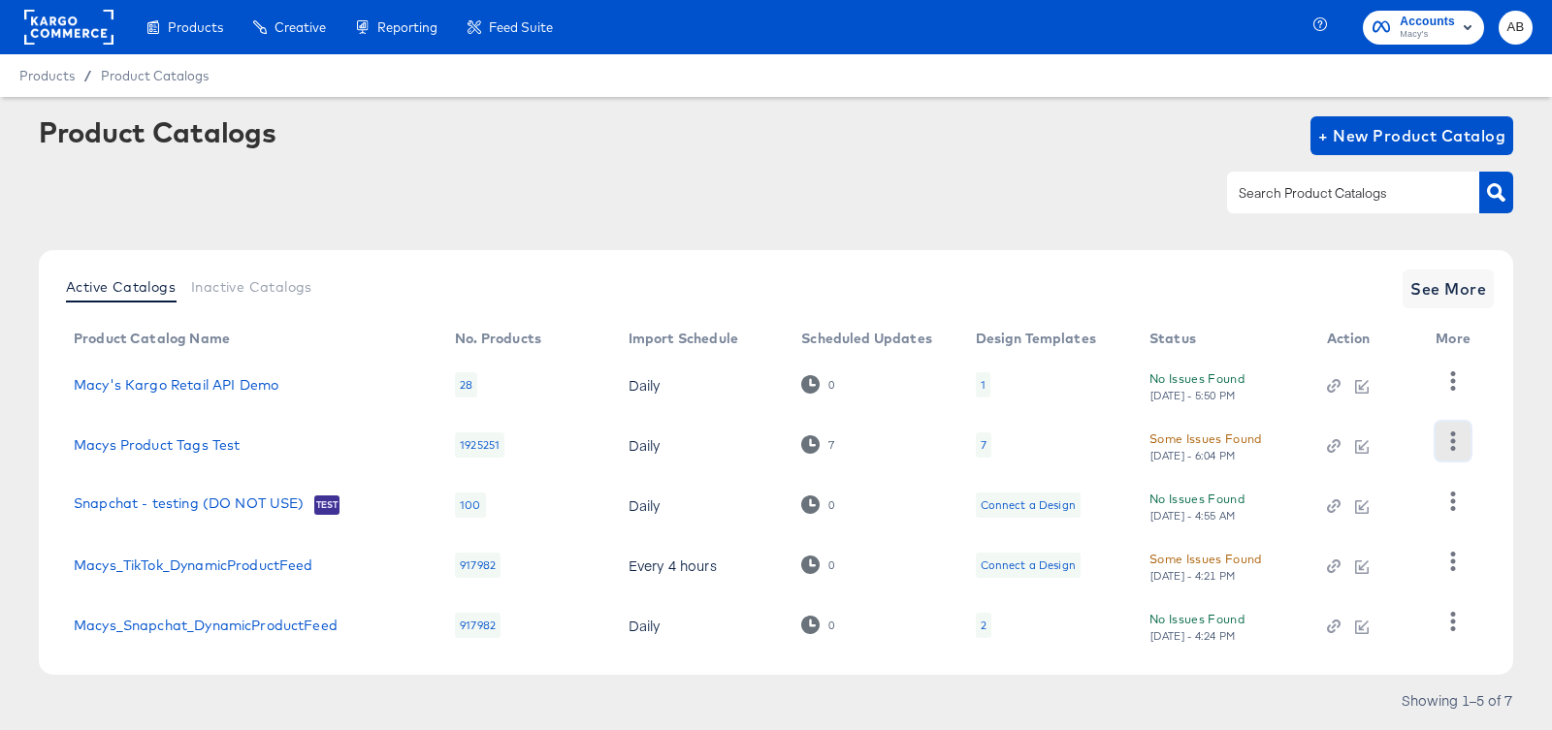
click at [1448, 439] on icon "button" at bounding box center [1452, 441] width 18 height 18
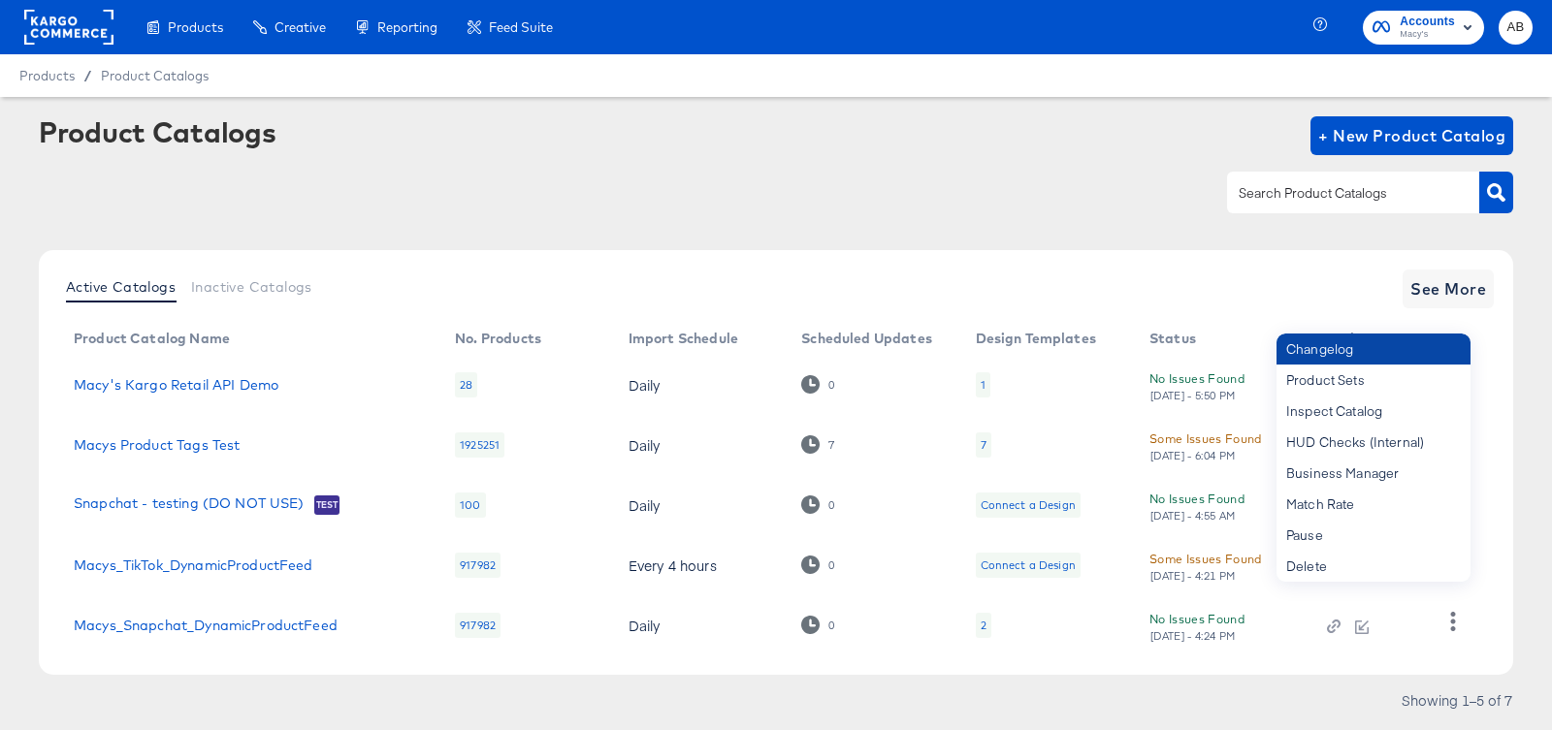
click at [1315, 345] on div "Changelog" at bounding box center [1374, 349] width 194 height 31
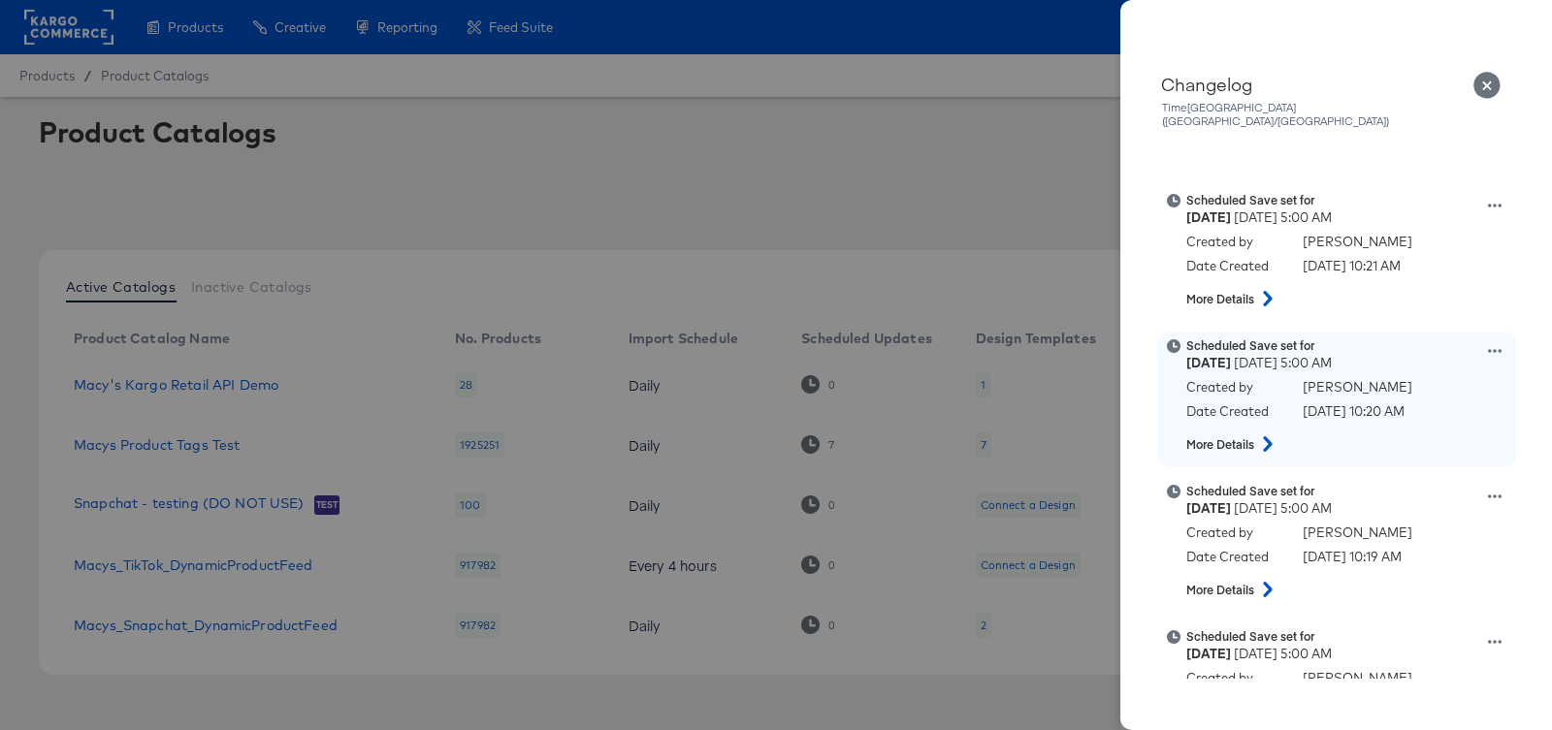
scroll to position [236, 0]
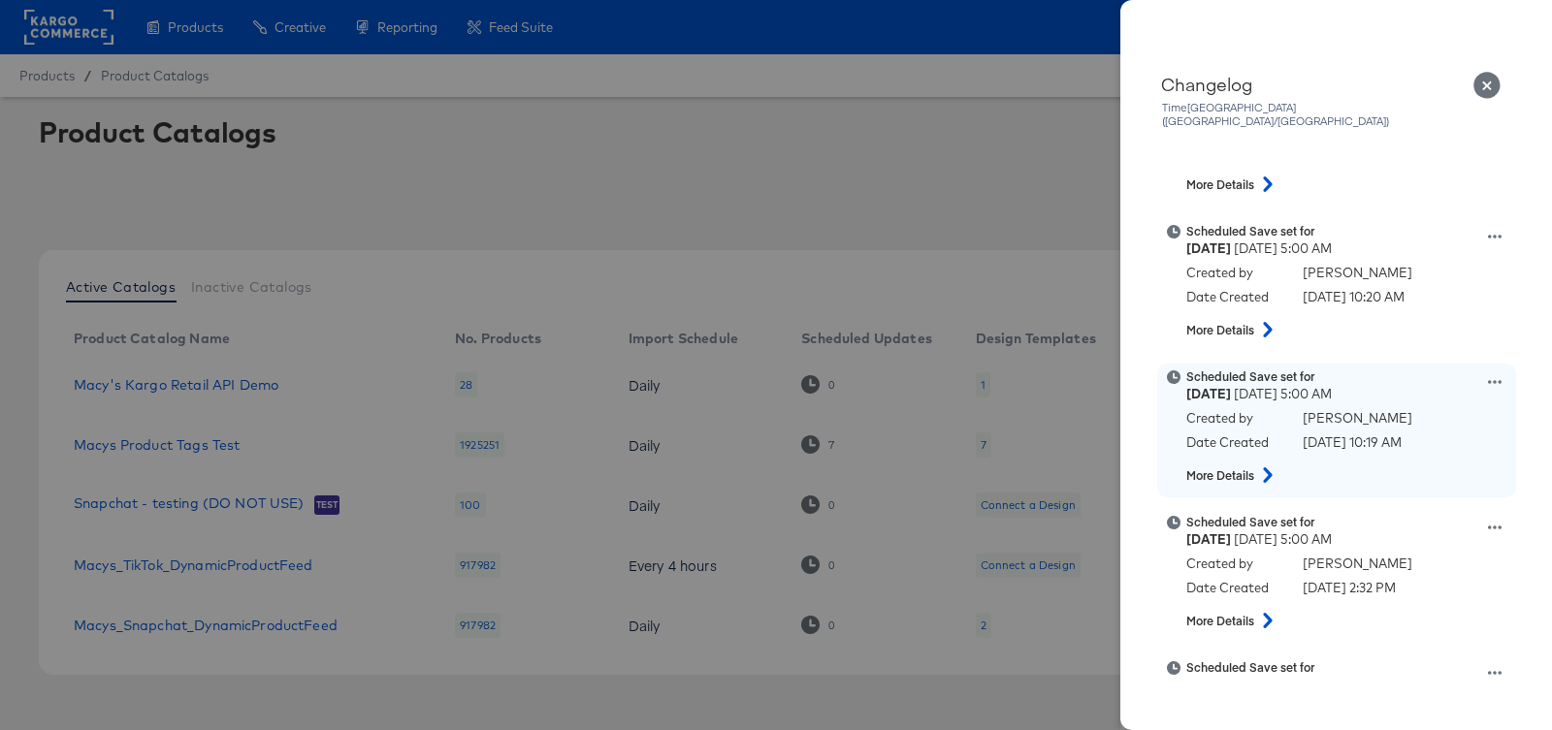
click at [1496, 375] on icon at bounding box center [1495, 382] width 14 height 14
click at [1366, 320] on button "Edit scheduled version" at bounding box center [1405, 334] width 194 height 28
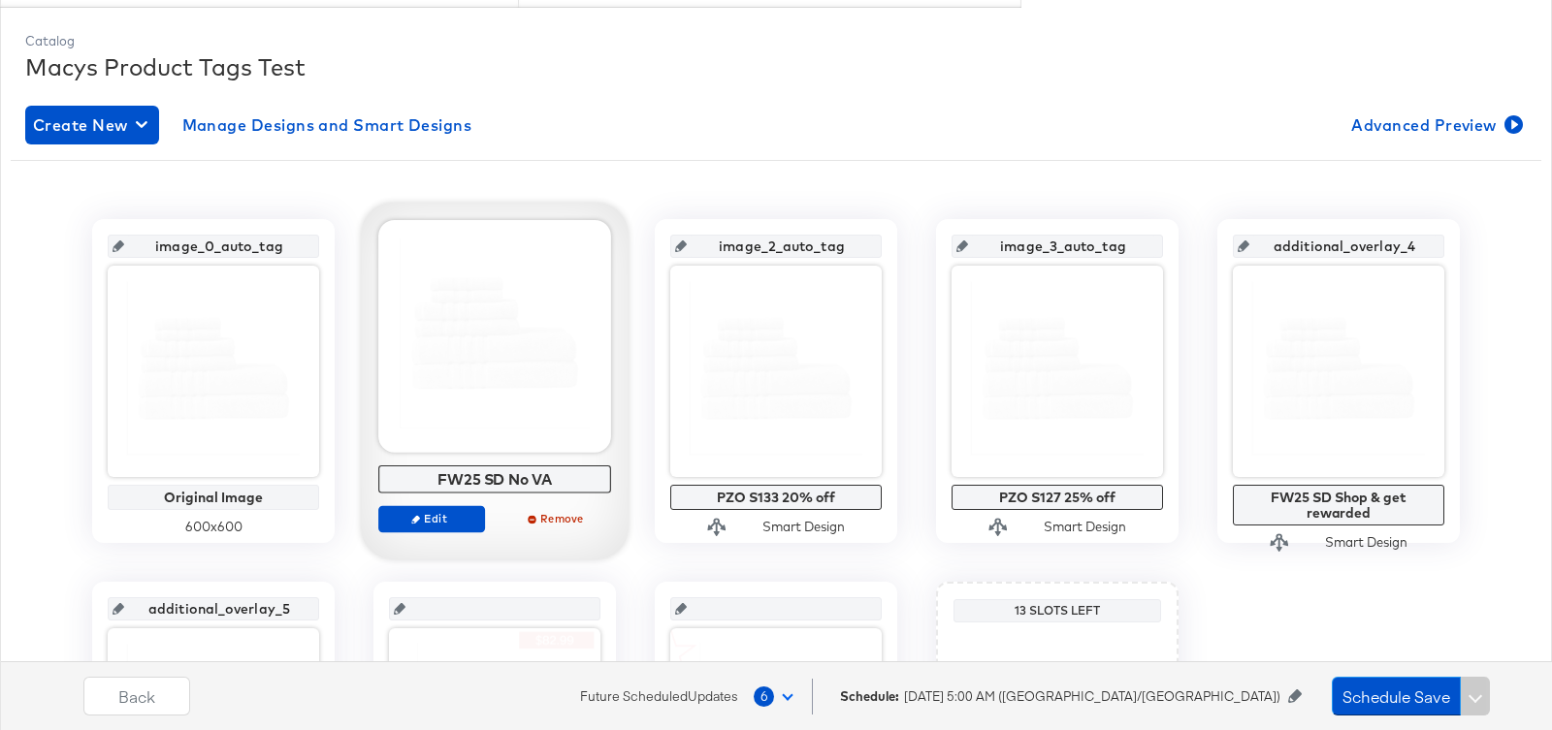
scroll to position [316, 0]
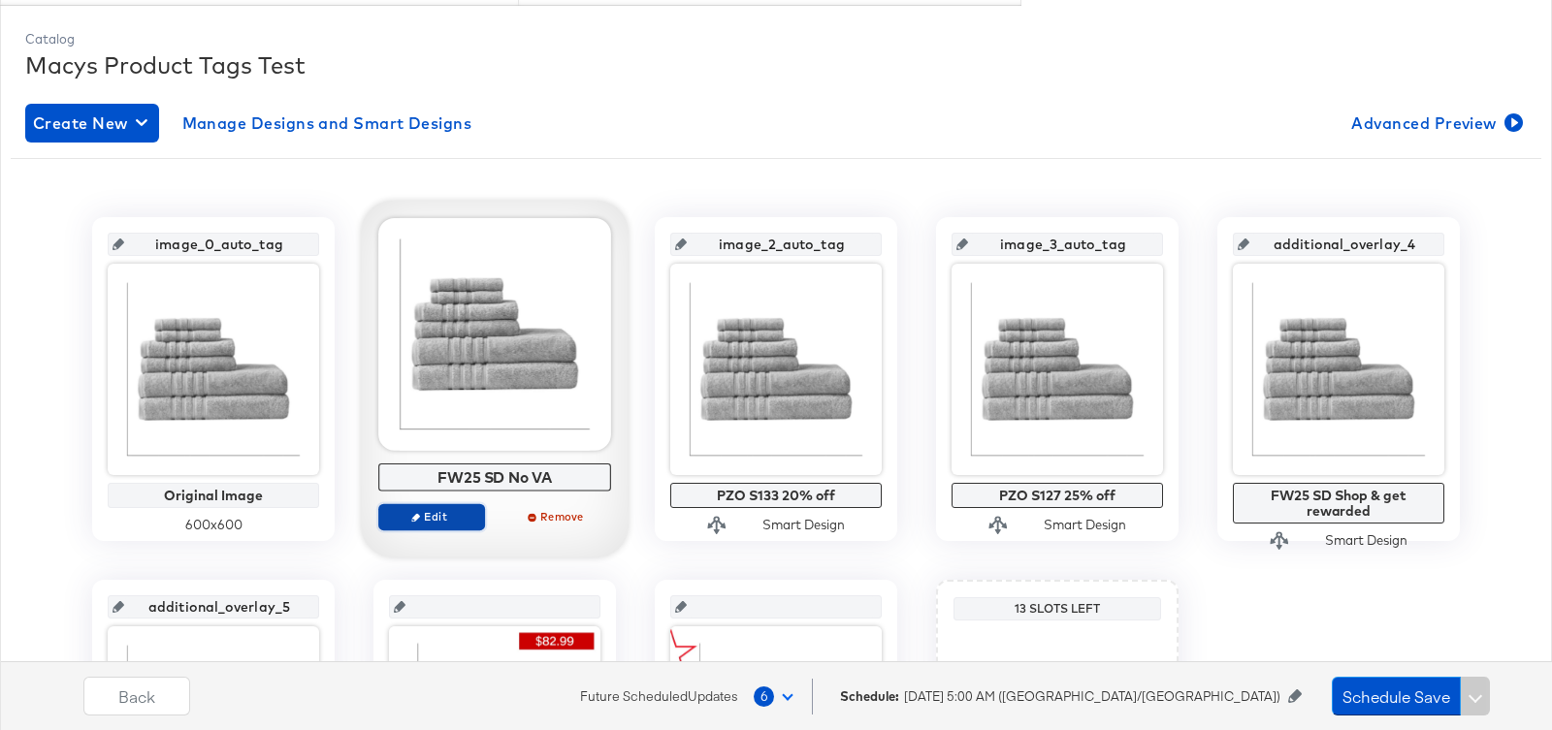
click at [441, 503] on button "Edit" at bounding box center [431, 516] width 107 height 27
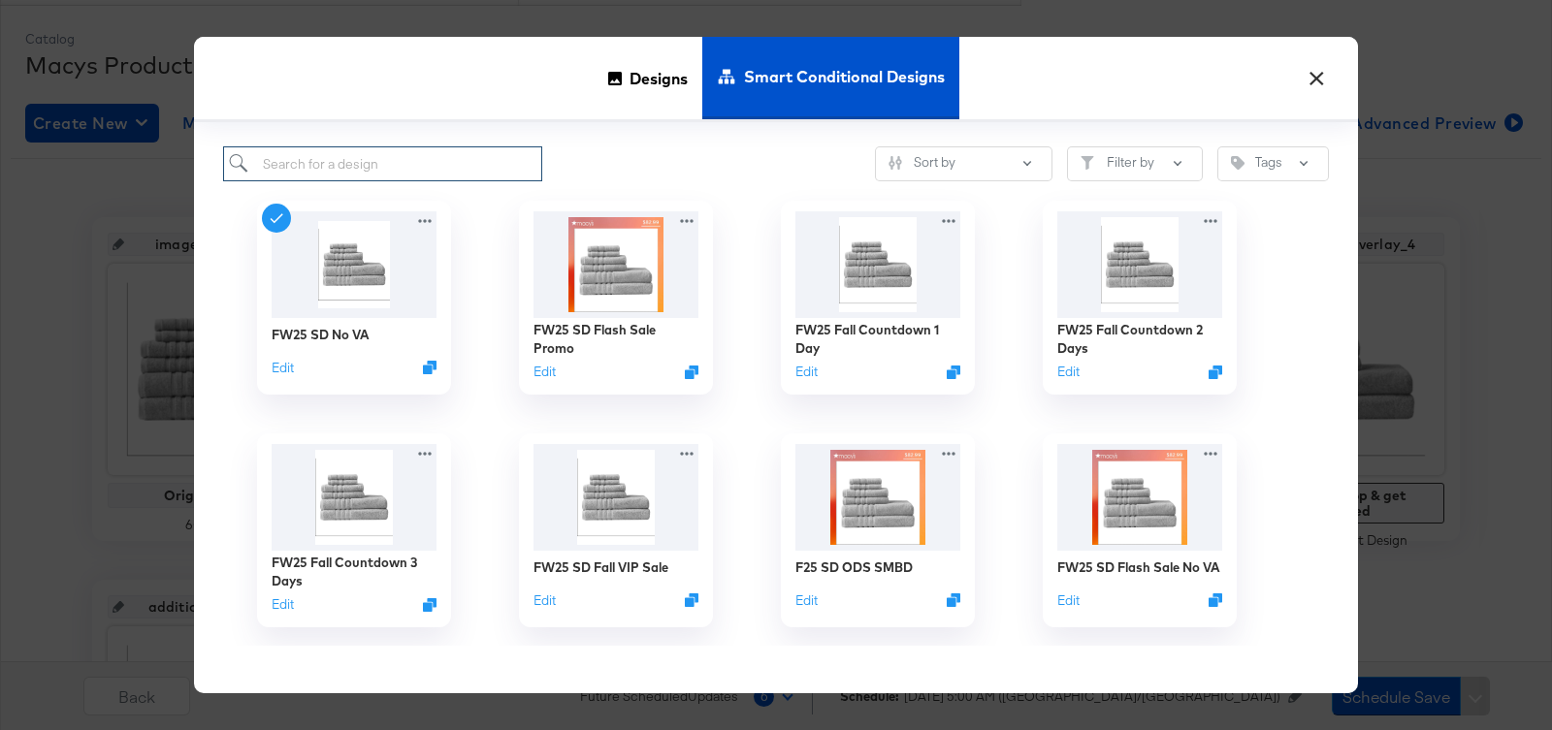
click at [338, 166] on input "search" at bounding box center [382, 164] width 319 height 36
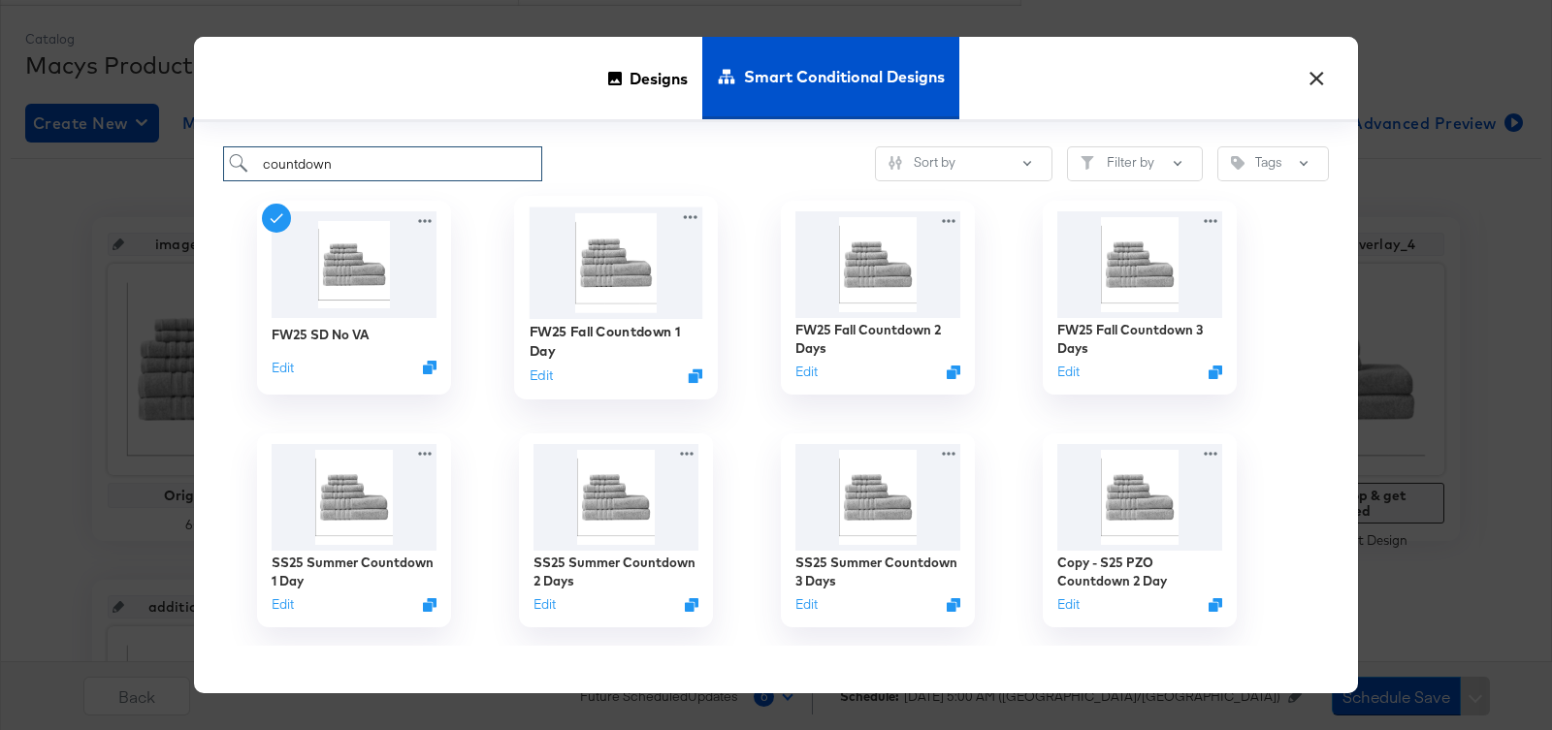
type input "countdown"
click at [598, 218] on img at bounding box center [617, 264] width 174 height 112
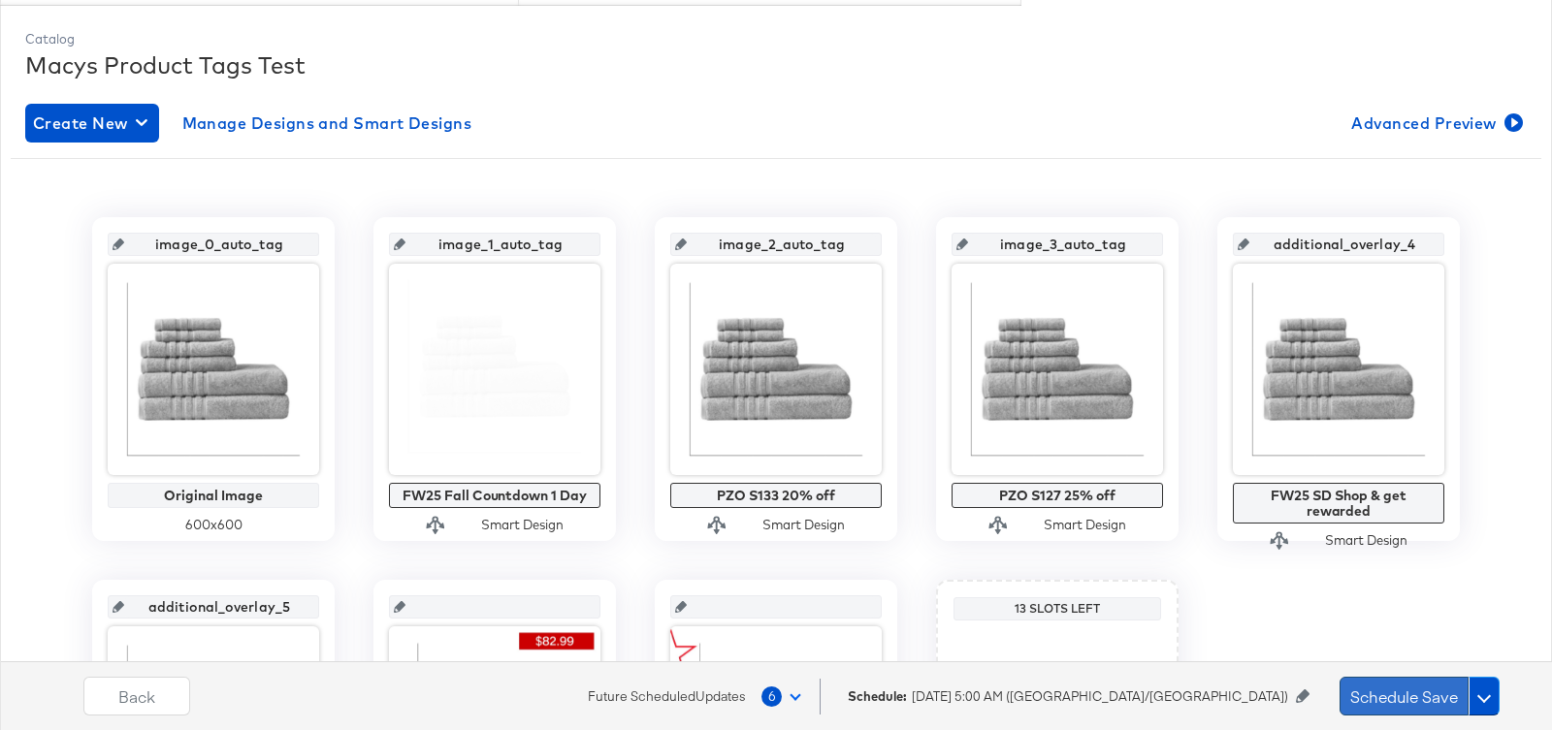
click at [1400, 697] on button "Schedule Save" at bounding box center [1404, 696] width 129 height 39
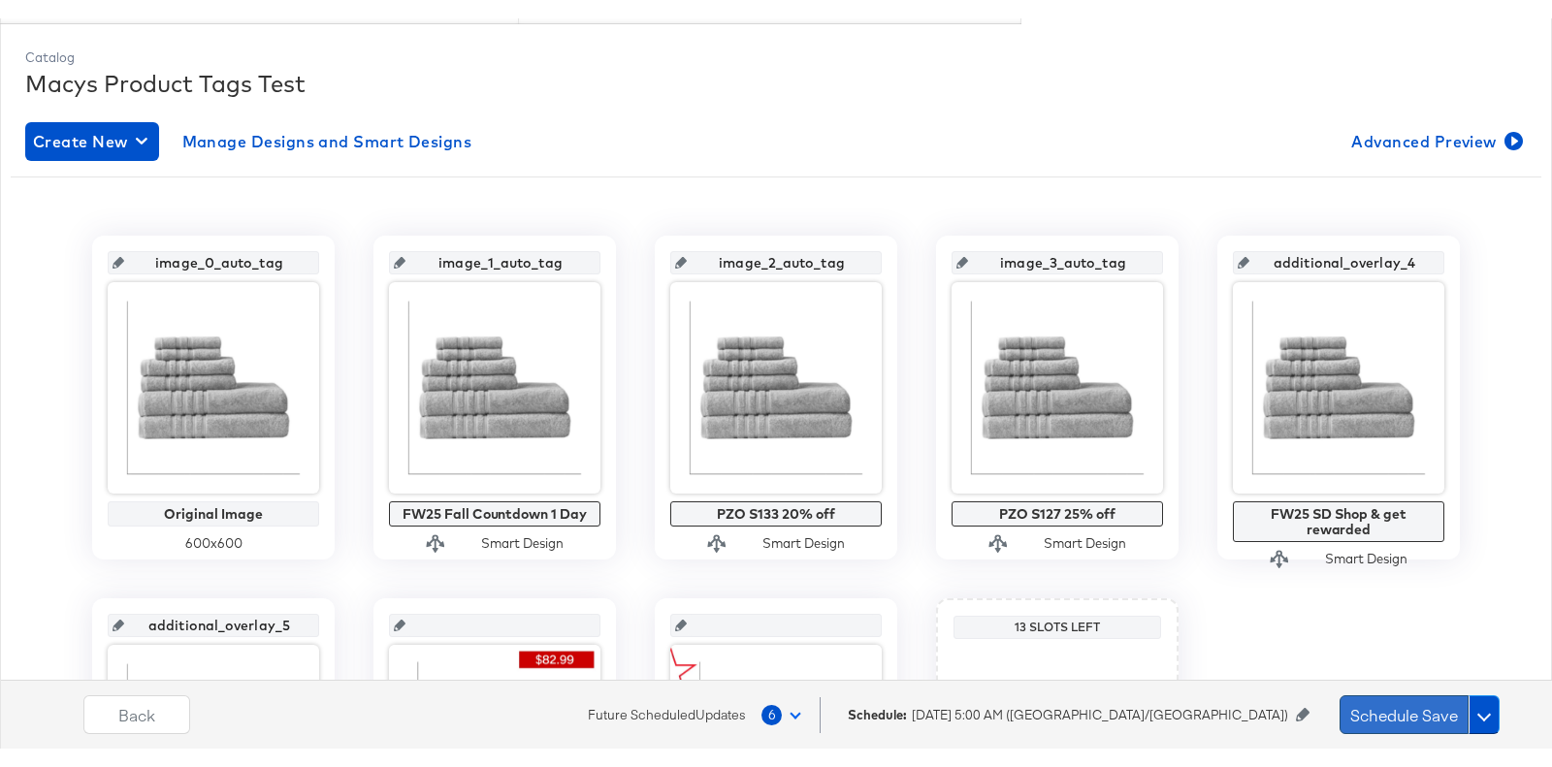
scroll to position [0, 0]
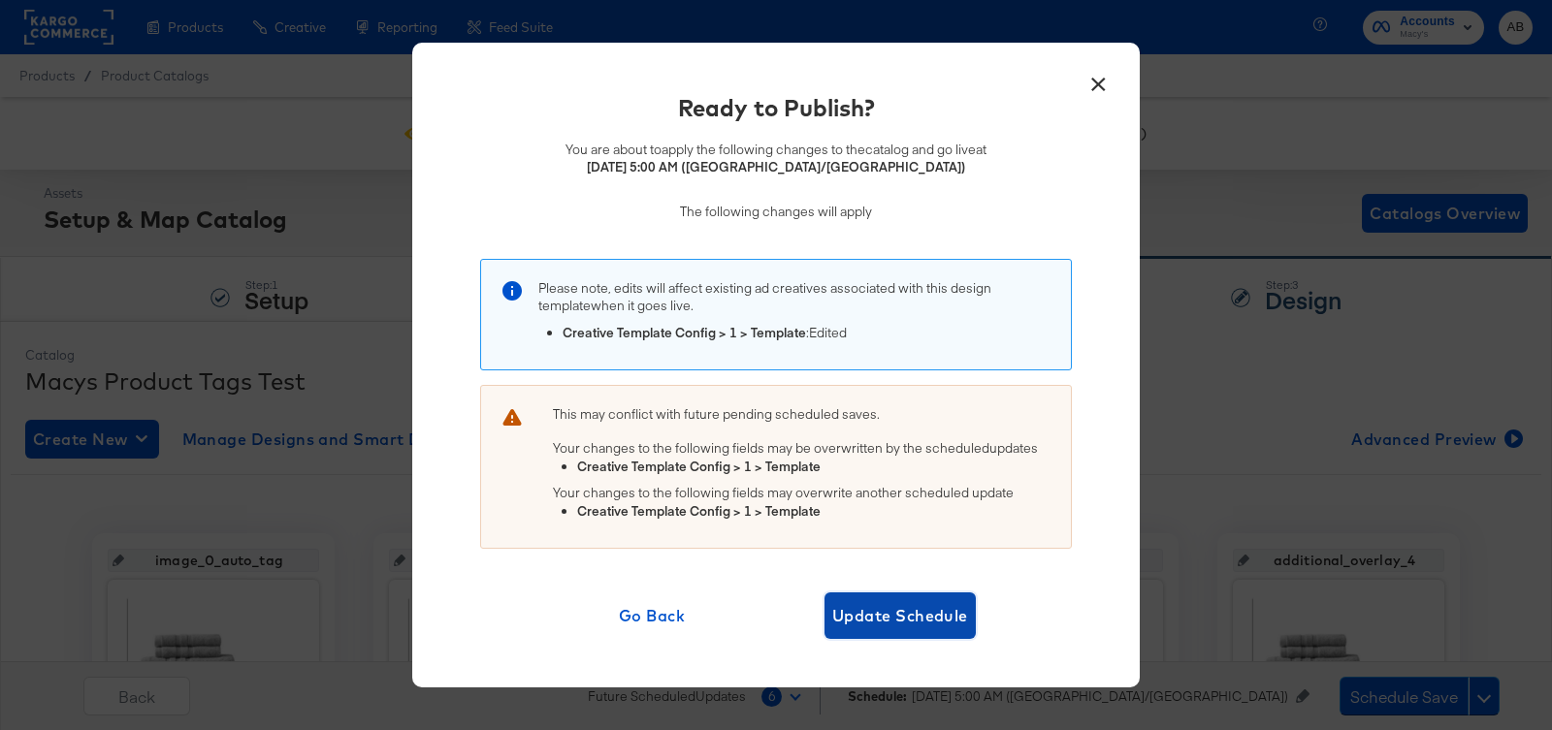
click at [921, 617] on span "Update Schedule" at bounding box center [900, 615] width 136 height 27
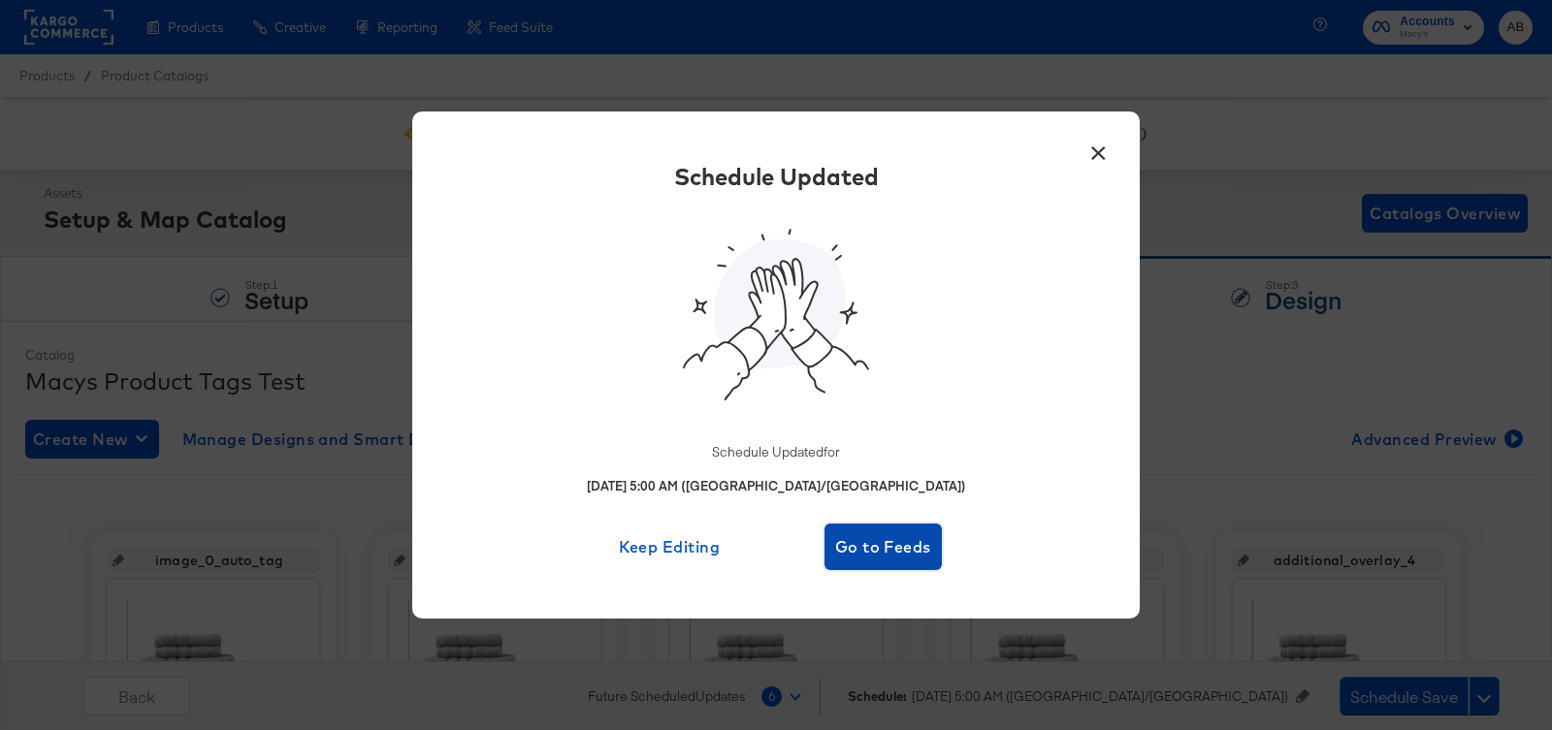
click at [885, 549] on span "Go to Feeds" at bounding box center [883, 547] width 102 height 27
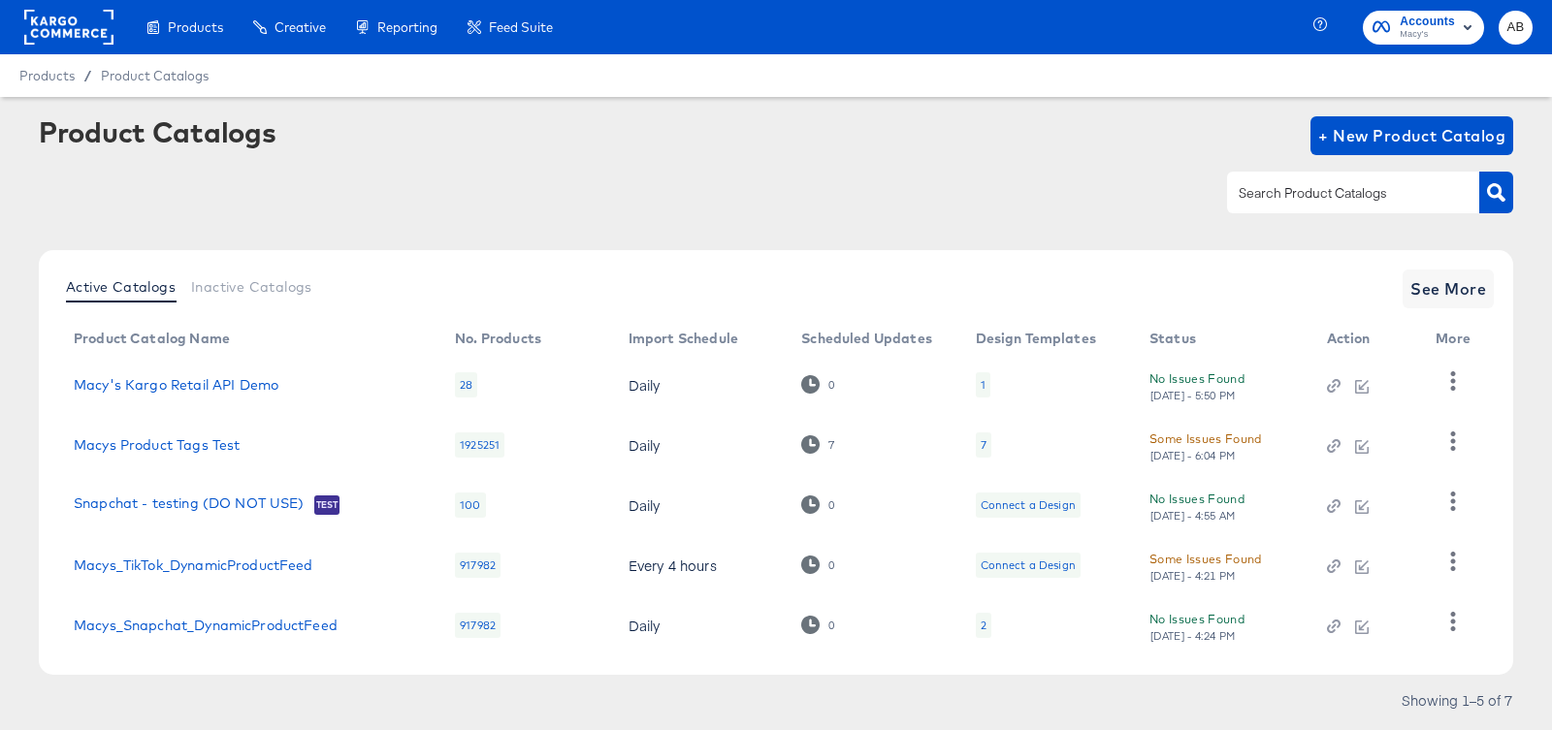
click at [988, 137] on div "Product Catalogs + New Product Catalog" at bounding box center [776, 135] width 1475 height 39
